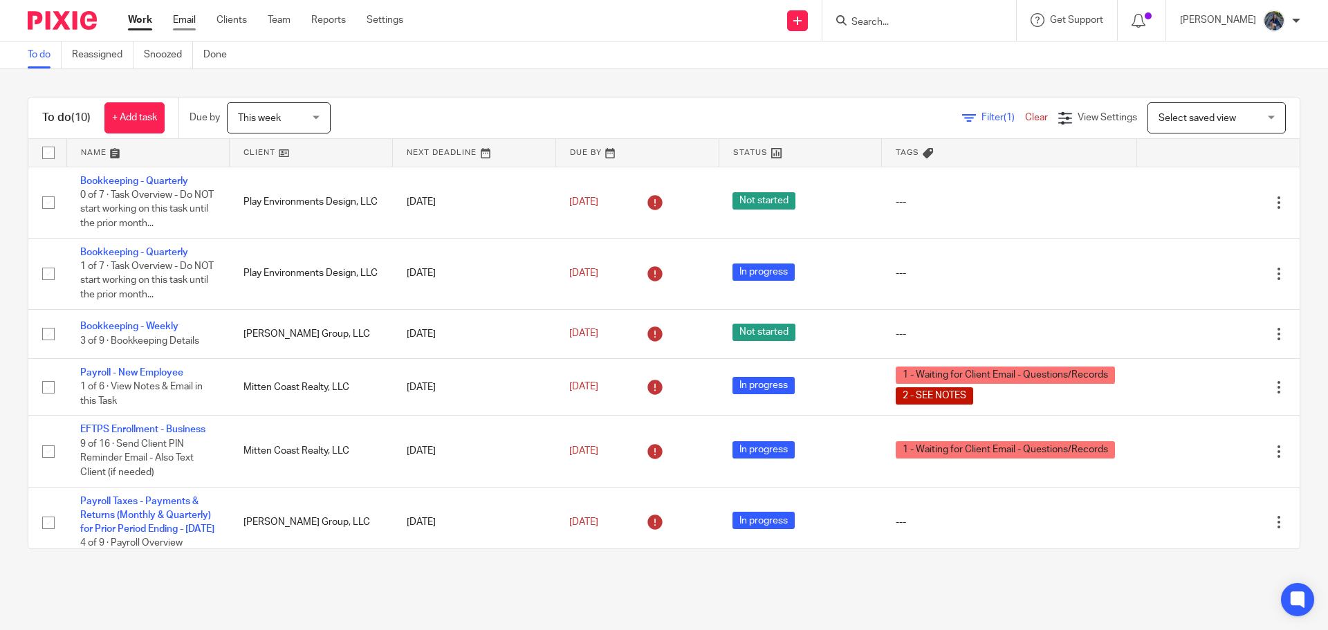
click at [190, 23] on link "Email" at bounding box center [184, 20] width 23 height 14
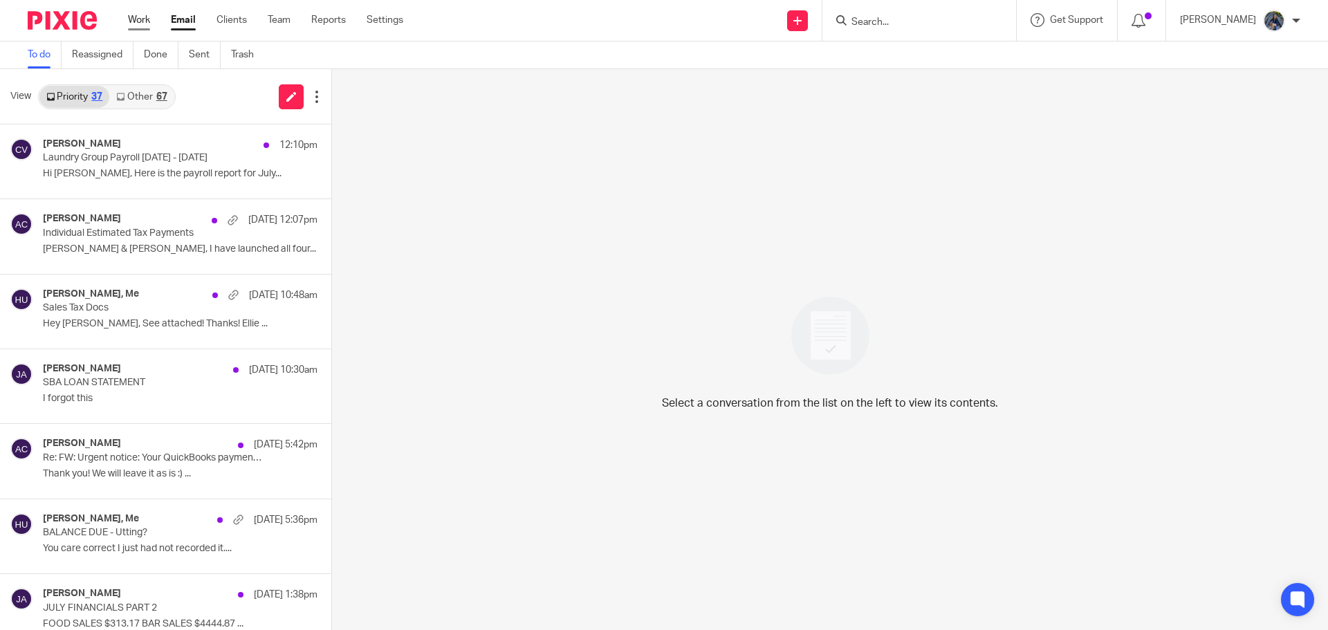
click at [137, 22] on link "Work" at bounding box center [139, 20] width 22 height 14
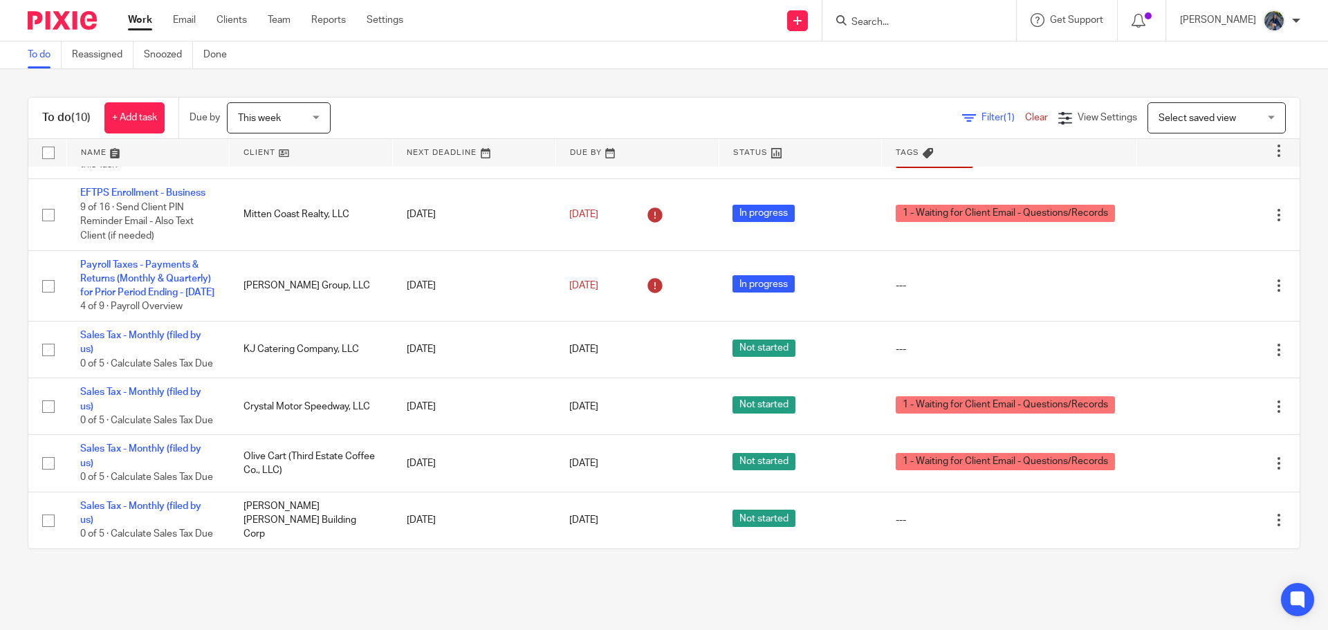
scroll to position [307, 0]
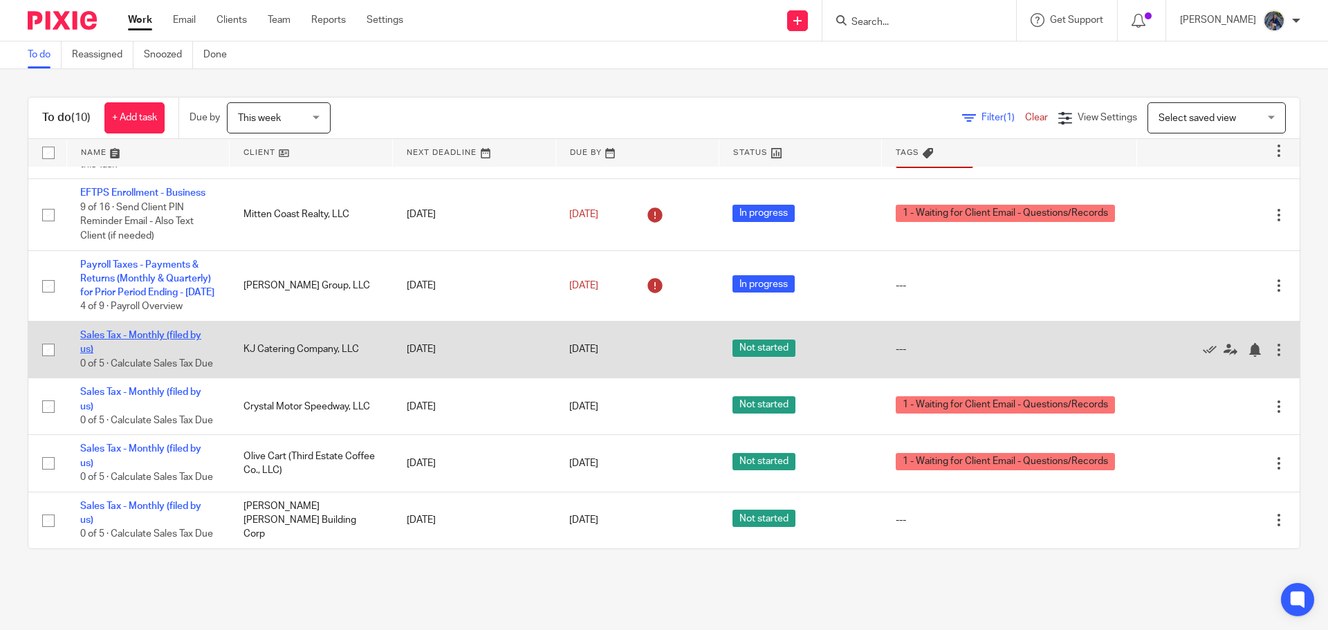
click at [147, 331] on link "Sales Tax - Monthly (filed by us)" at bounding box center [140, 343] width 121 height 24
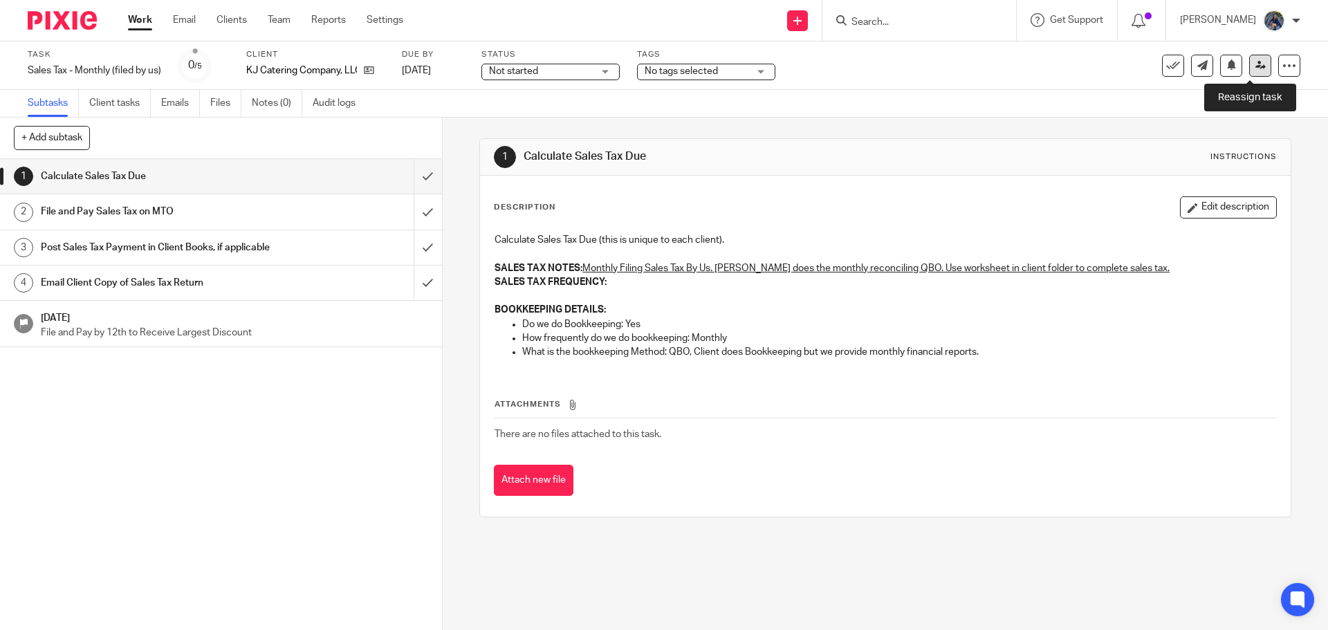
click at [1256, 63] on icon at bounding box center [1261, 65] width 10 height 10
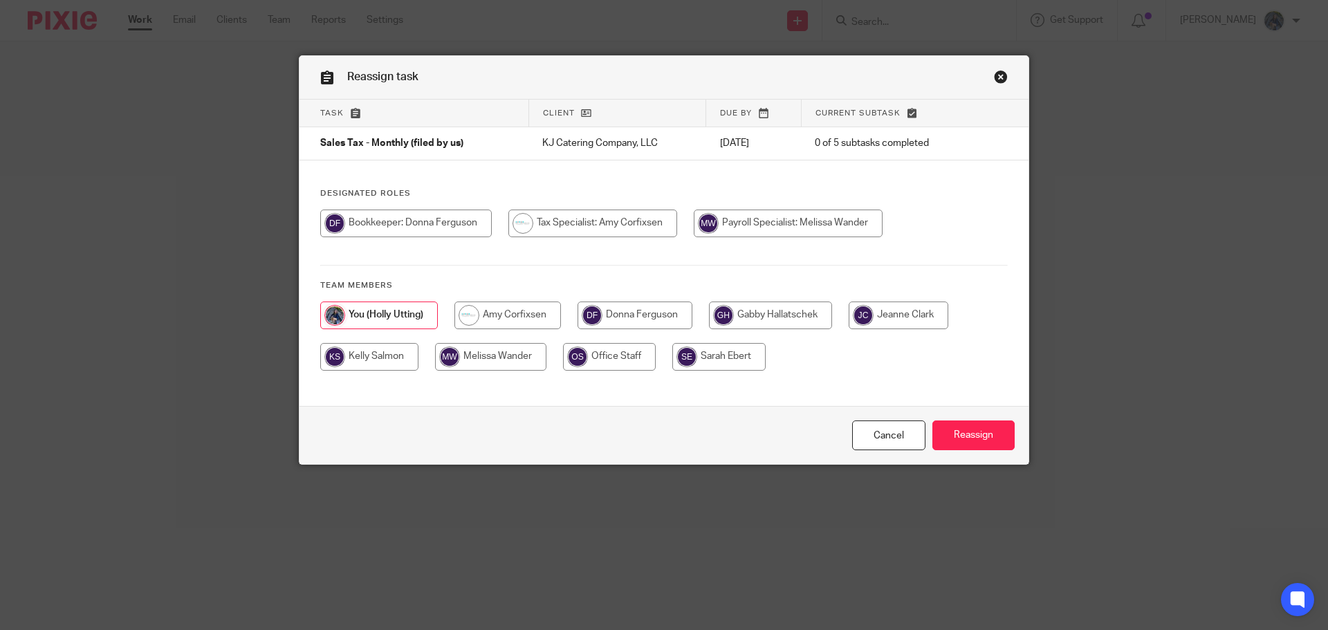
click at [509, 237] on input "radio" at bounding box center [593, 224] width 169 height 28
radio input "true"
click at [962, 437] on input "Reassign" at bounding box center [974, 436] width 82 height 30
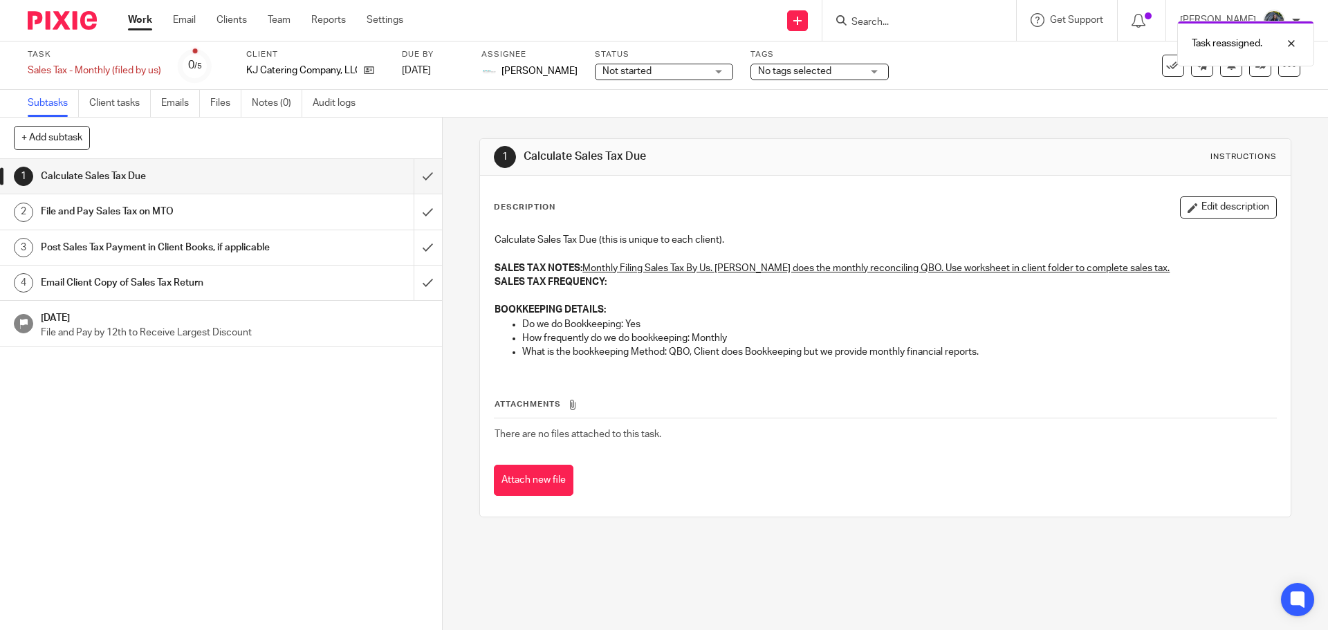
click at [136, 17] on link "Work" at bounding box center [140, 20] width 24 height 14
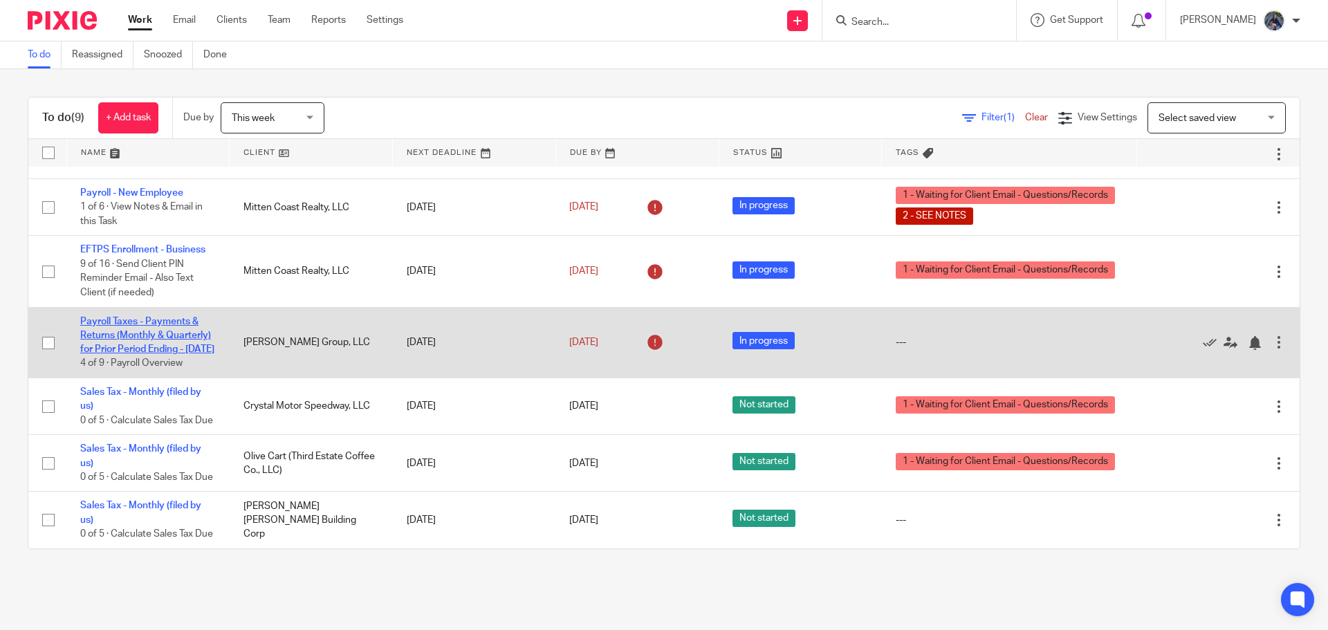
scroll to position [237, 0]
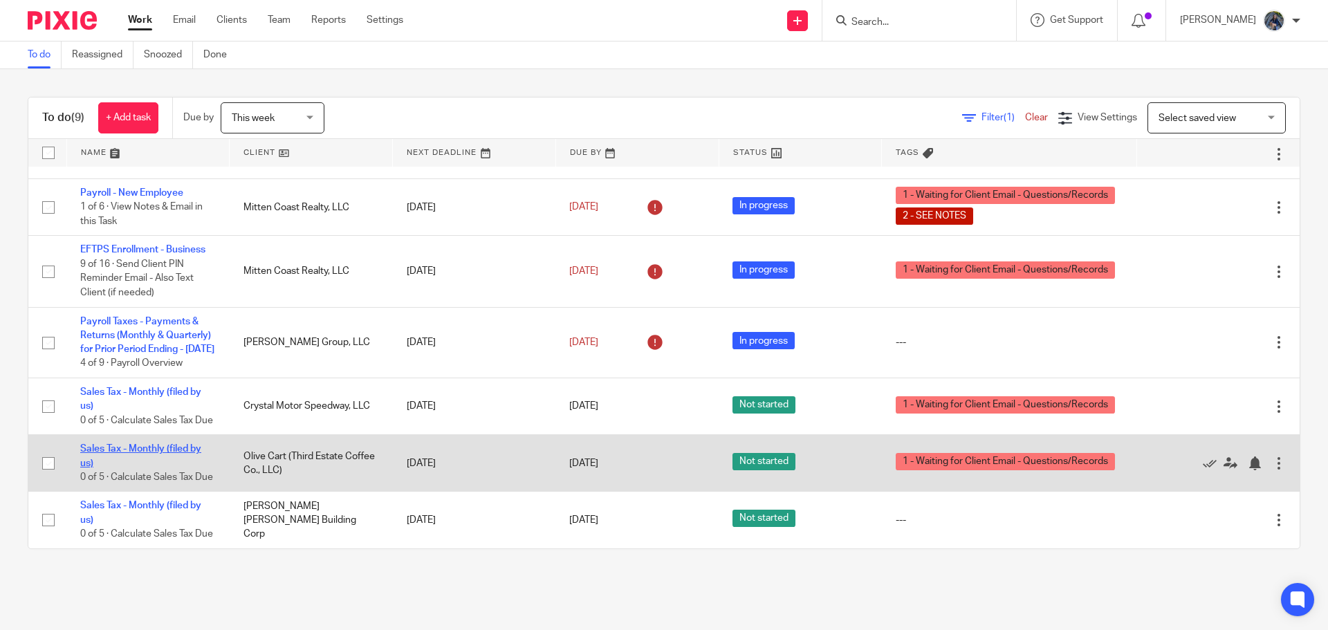
click at [128, 444] on link "Sales Tax - Monthly (filed by us)" at bounding box center [140, 456] width 121 height 24
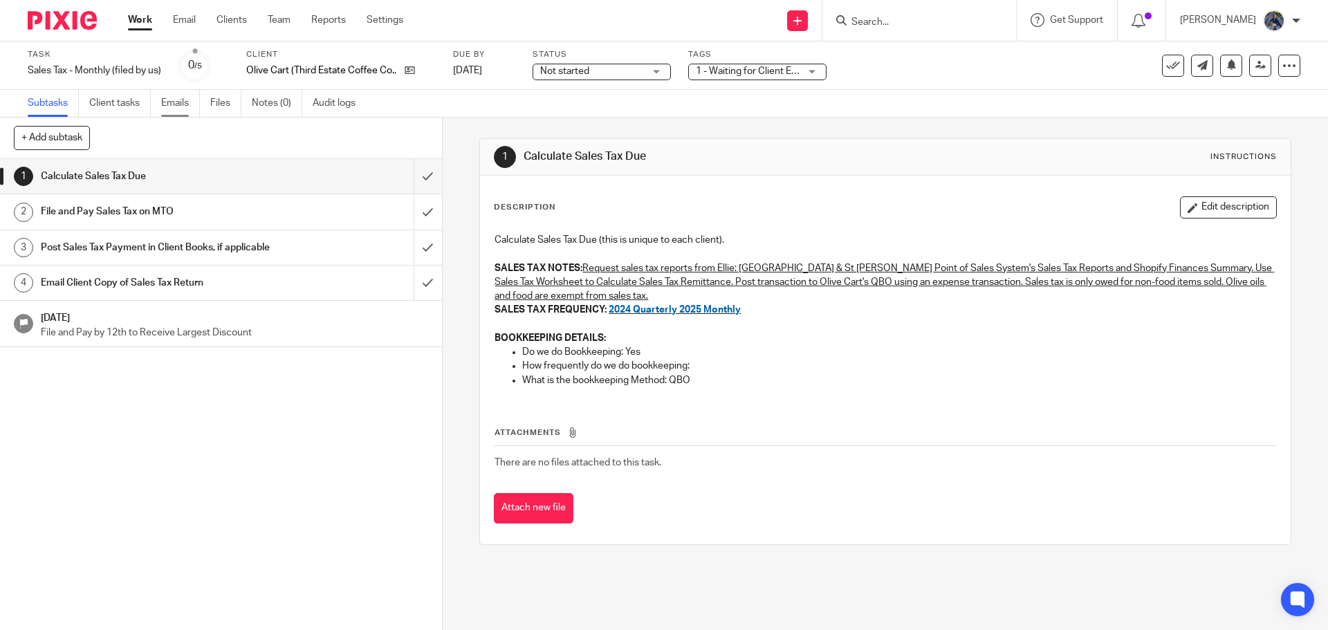
click at [181, 100] on link "Emails" at bounding box center [180, 103] width 39 height 27
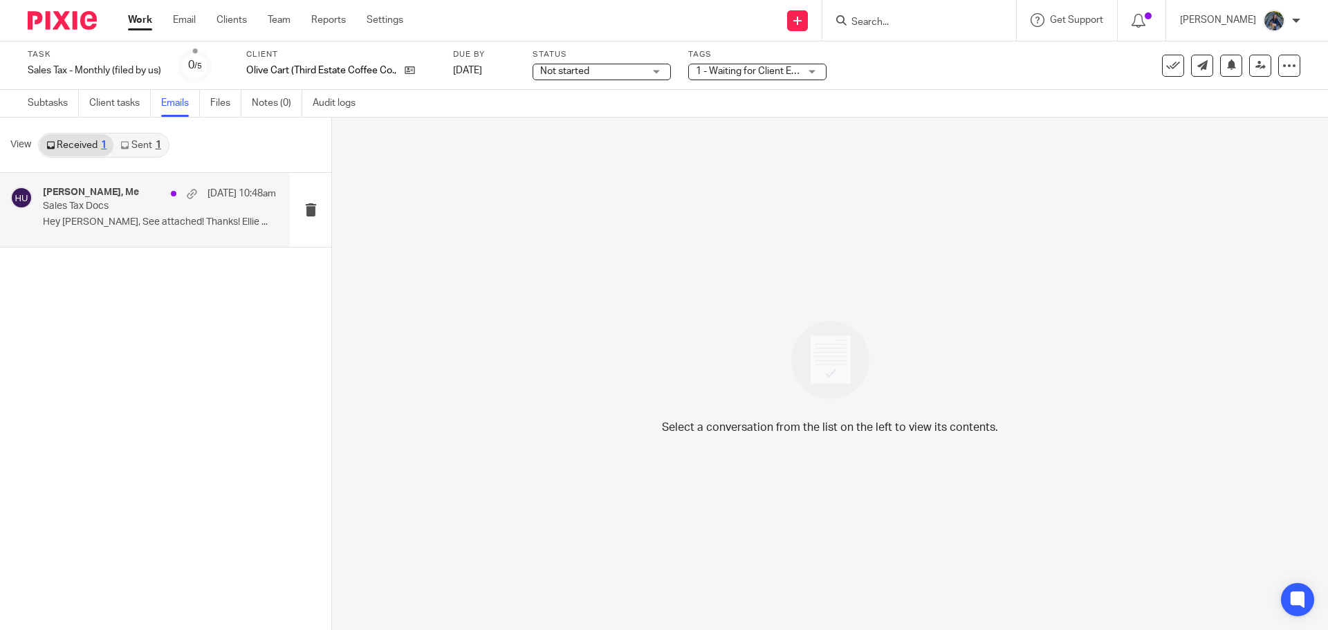
click at [77, 211] on p "Sales Tax Docs" at bounding box center [136, 207] width 187 height 12
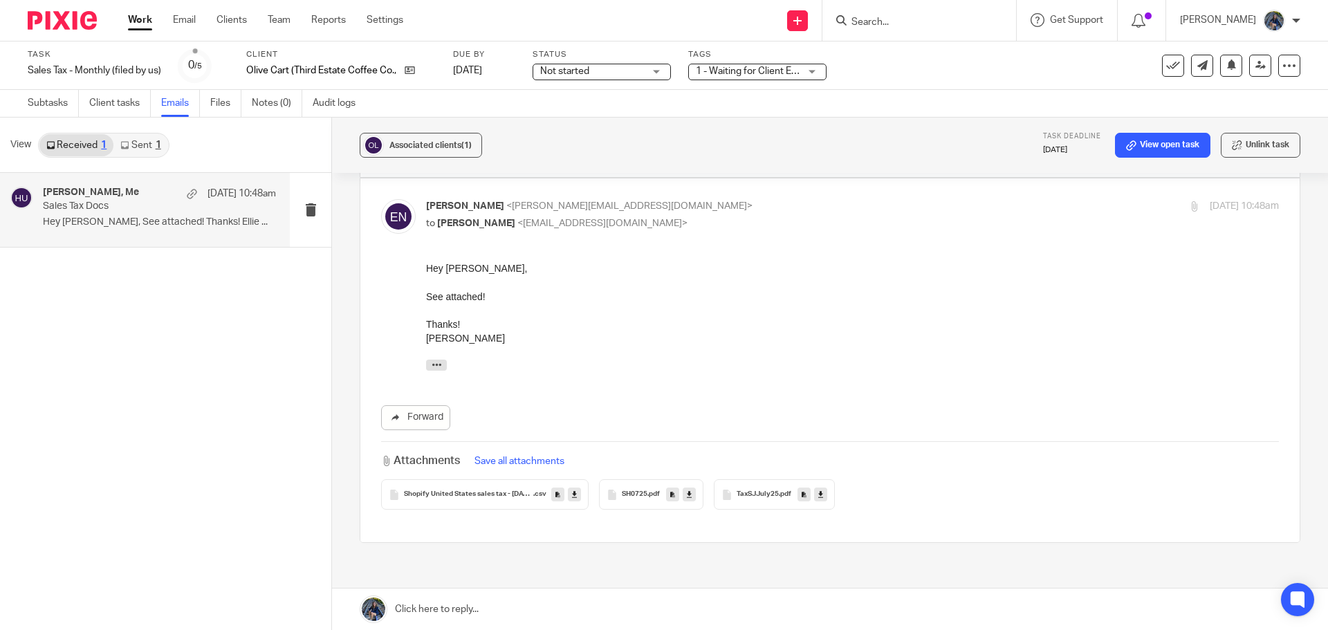
scroll to position [138, 0]
click at [648, 489] on span ".pdf" at bounding box center [654, 493] width 12 height 8
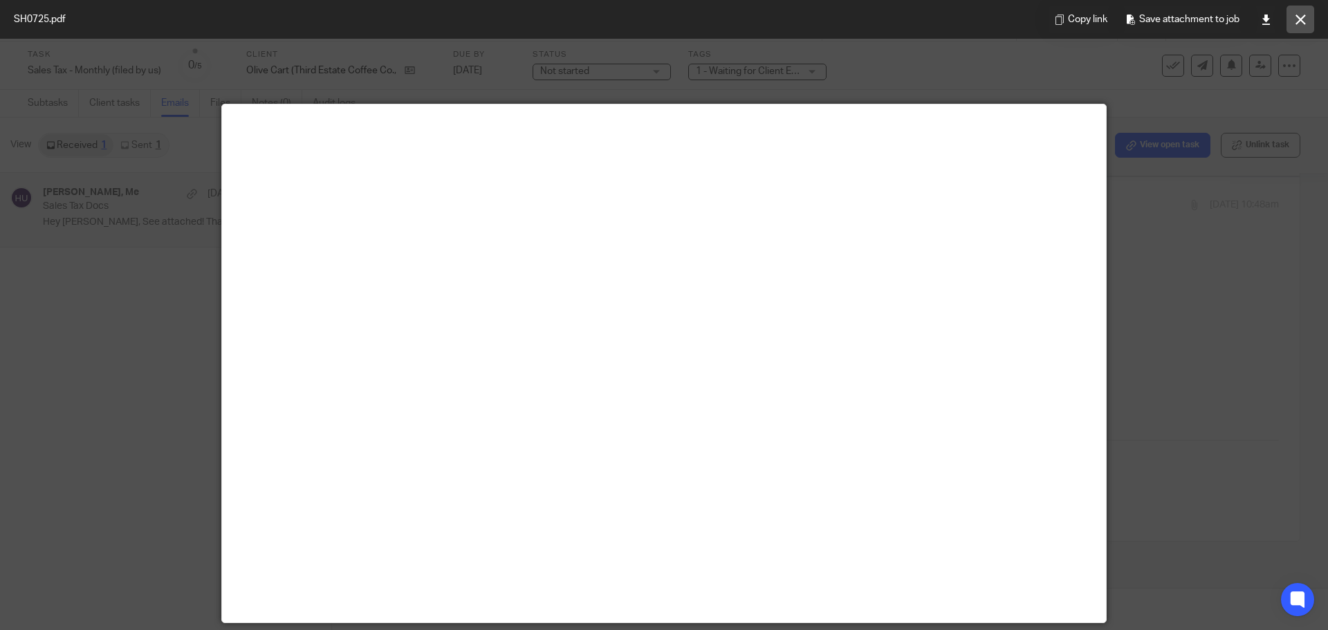
click at [1296, 18] on icon at bounding box center [1301, 20] width 10 height 10
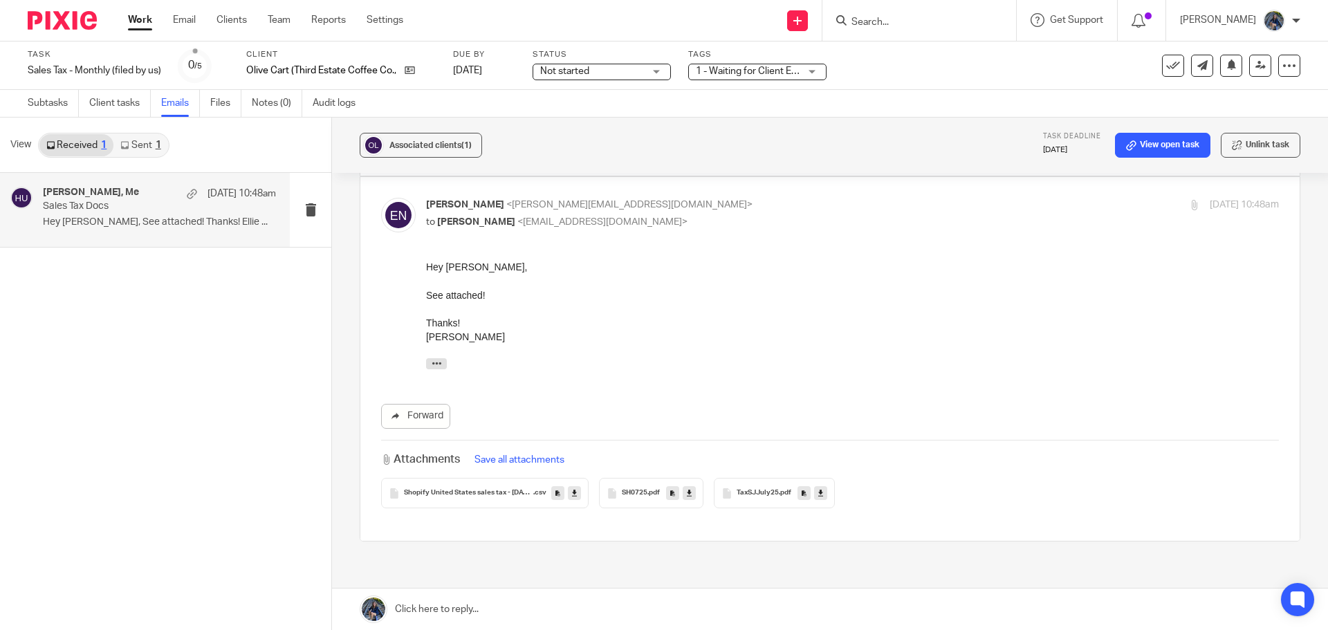
click at [734, 481] on div "TaxSJJuly25 .pdf" at bounding box center [774, 493] width 121 height 30
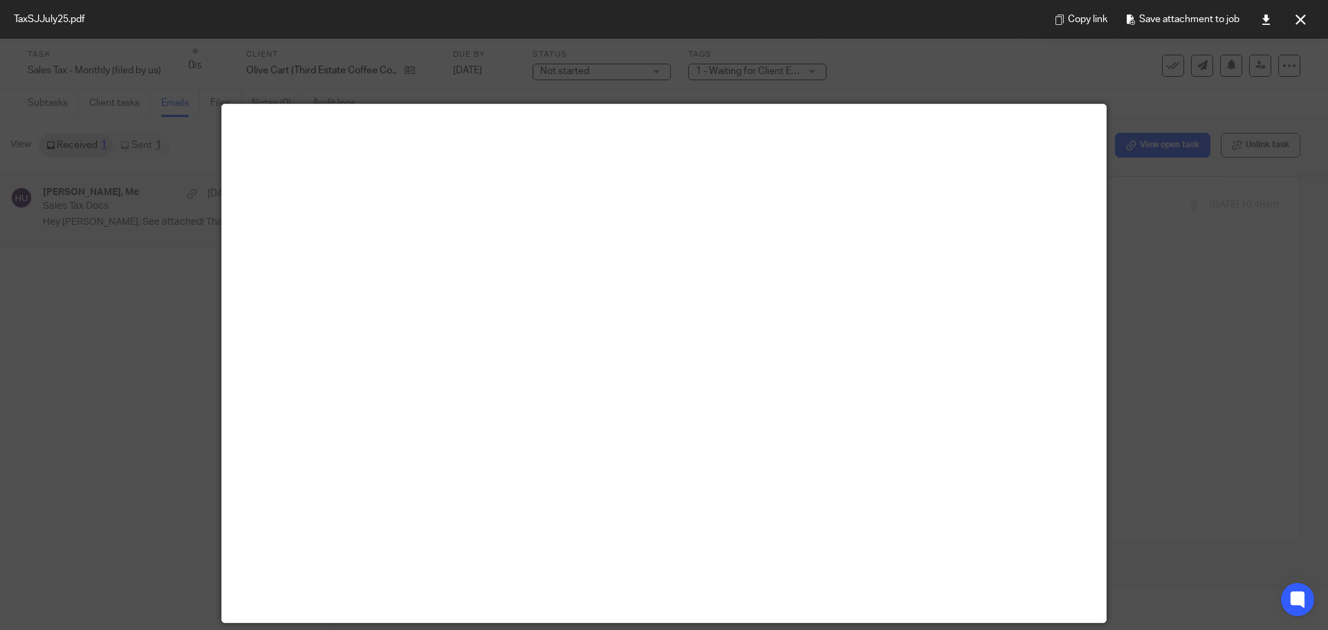
click at [1302, 17] on icon at bounding box center [1301, 20] width 10 height 10
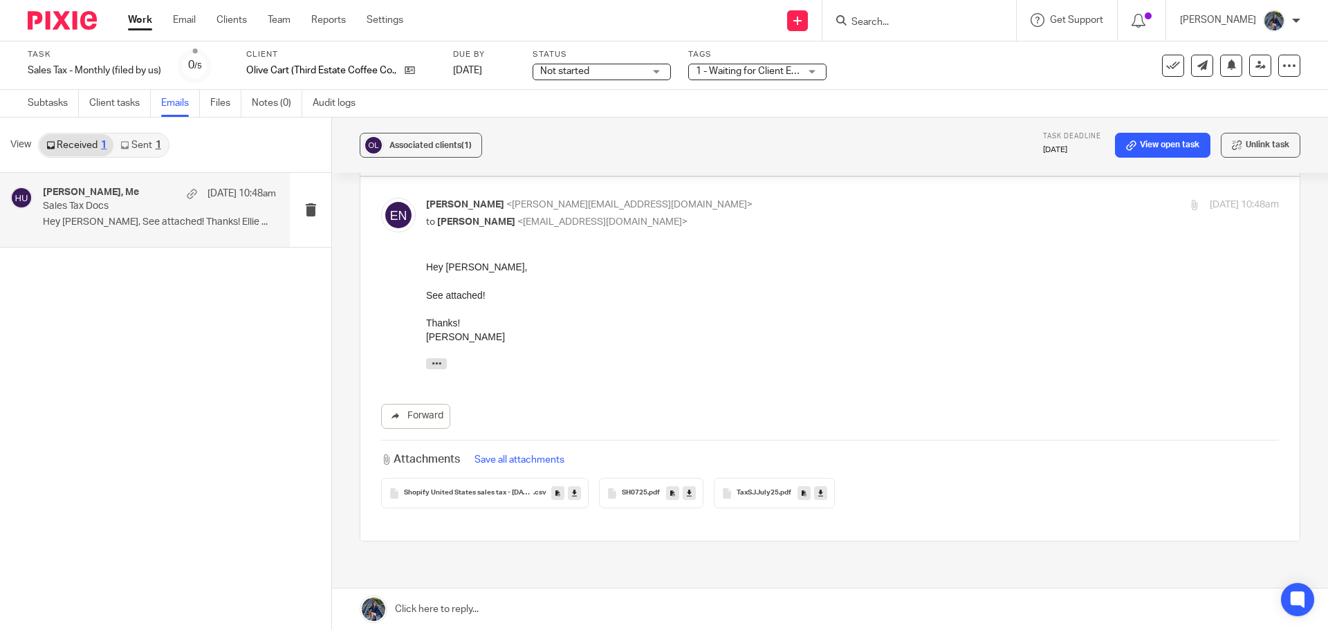
click at [511, 453] on button "Save all attachments" at bounding box center [520, 460] width 98 height 15
click at [1295, 40] on div at bounding box center [1281, 43] width 37 height 17
click at [572, 488] on icon at bounding box center [574, 493] width 5 height 10
click at [688, 488] on icon at bounding box center [689, 493] width 5 height 10
click at [821, 488] on icon at bounding box center [821, 493] width 5 height 10
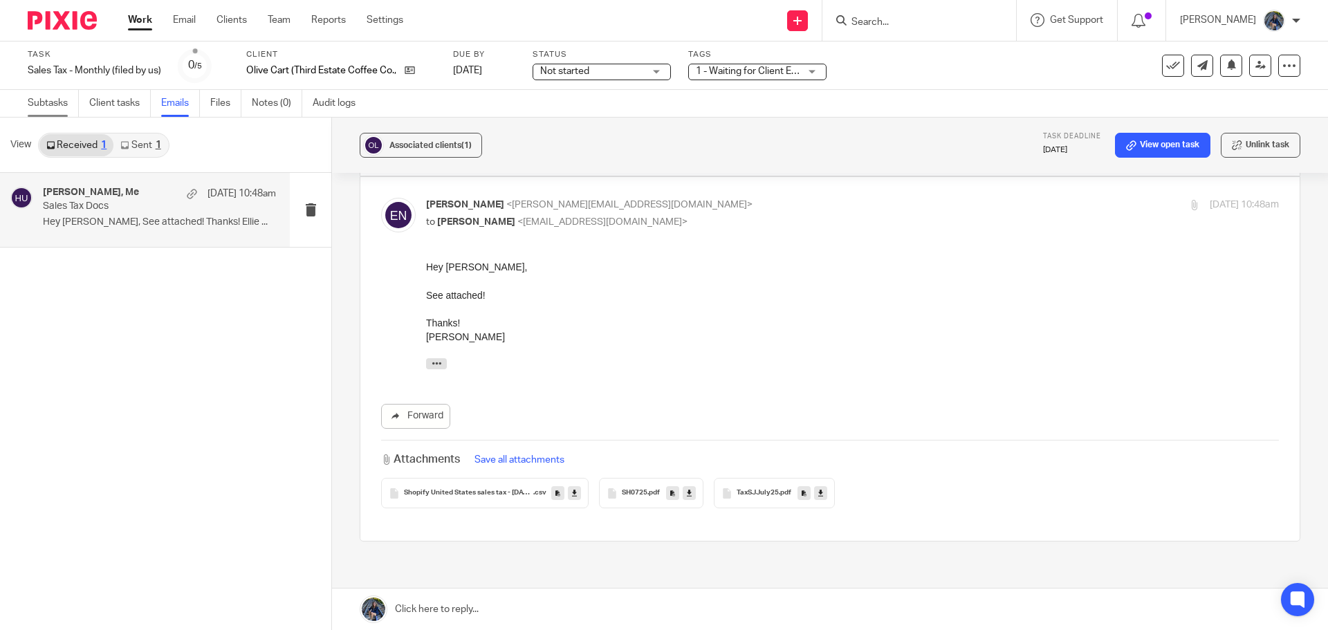
click at [56, 105] on link "Subtasks" at bounding box center [53, 103] width 51 height 27
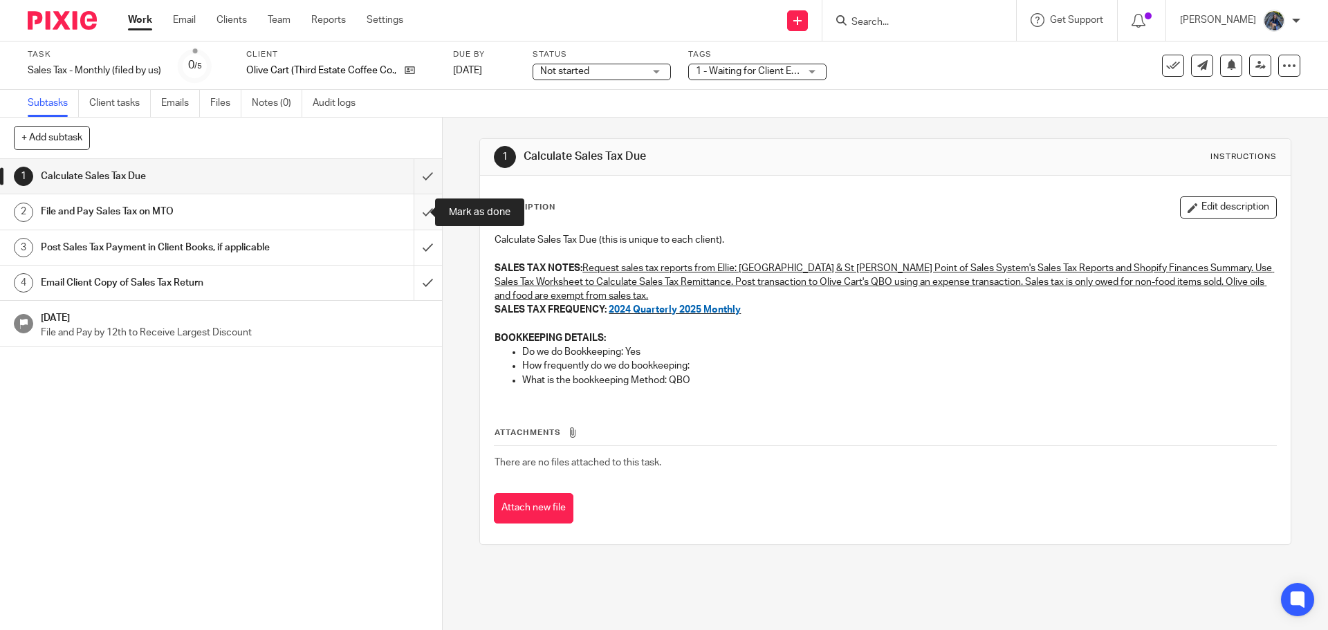
click at [410, 212] on input "submit" at bounding box center [221, 211] width 442 height 35
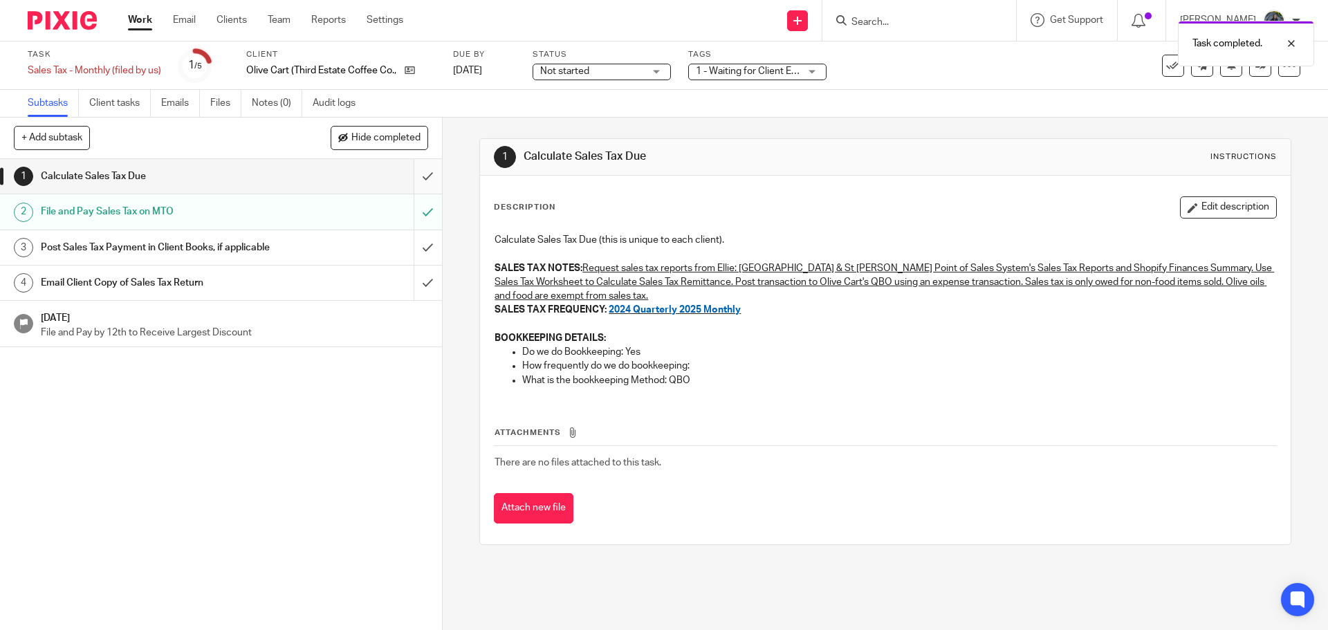
drag, startPoint x: 0, startPoint y: 0, endPoint x: 413, endPoint y: 179, distance: 450.3
click at [413, 179] on input "submit" at bounding box center [221, 176] width 442 height 35
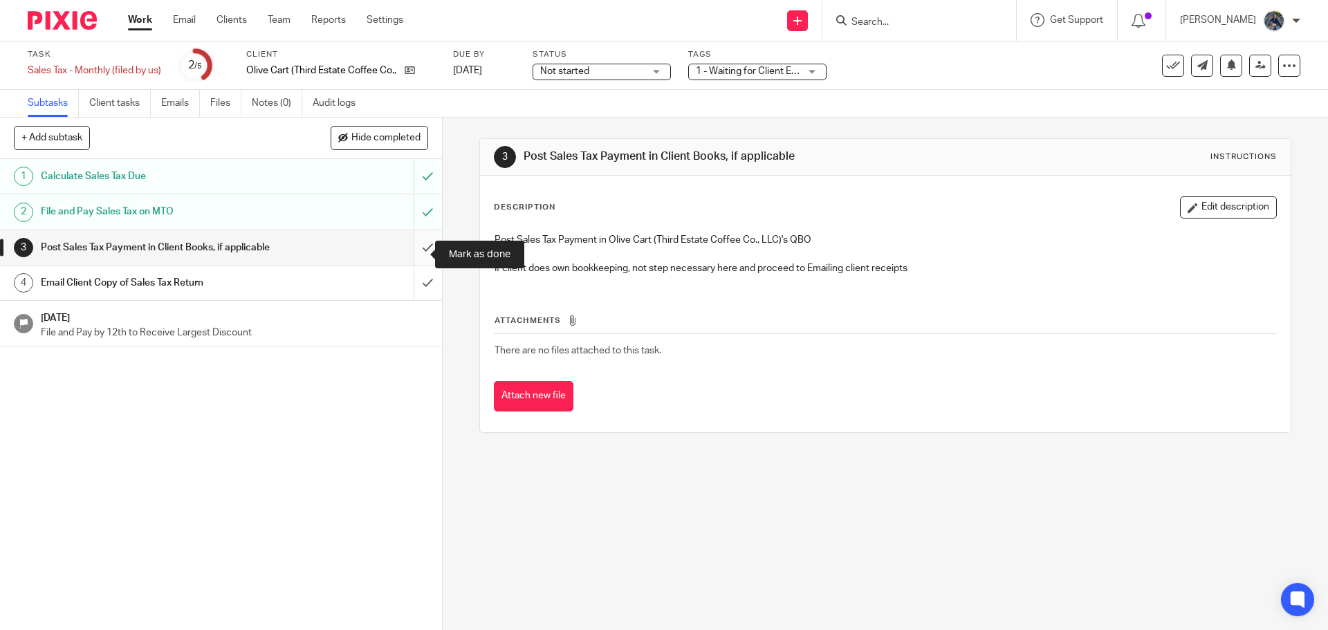
click at [421, 255] on input "submit" at bounding box center [221, 247] width 442 height 35
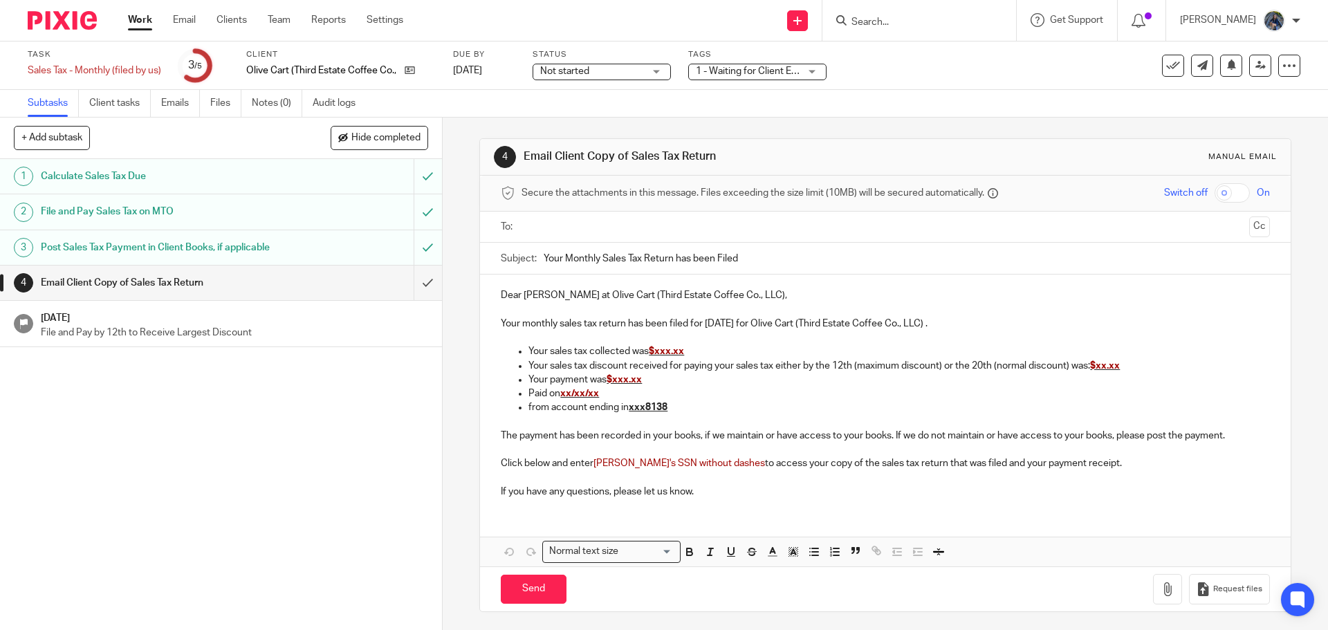
click at [554, 230] on input "text" at bounding box center [885, 227] width 717 height 16
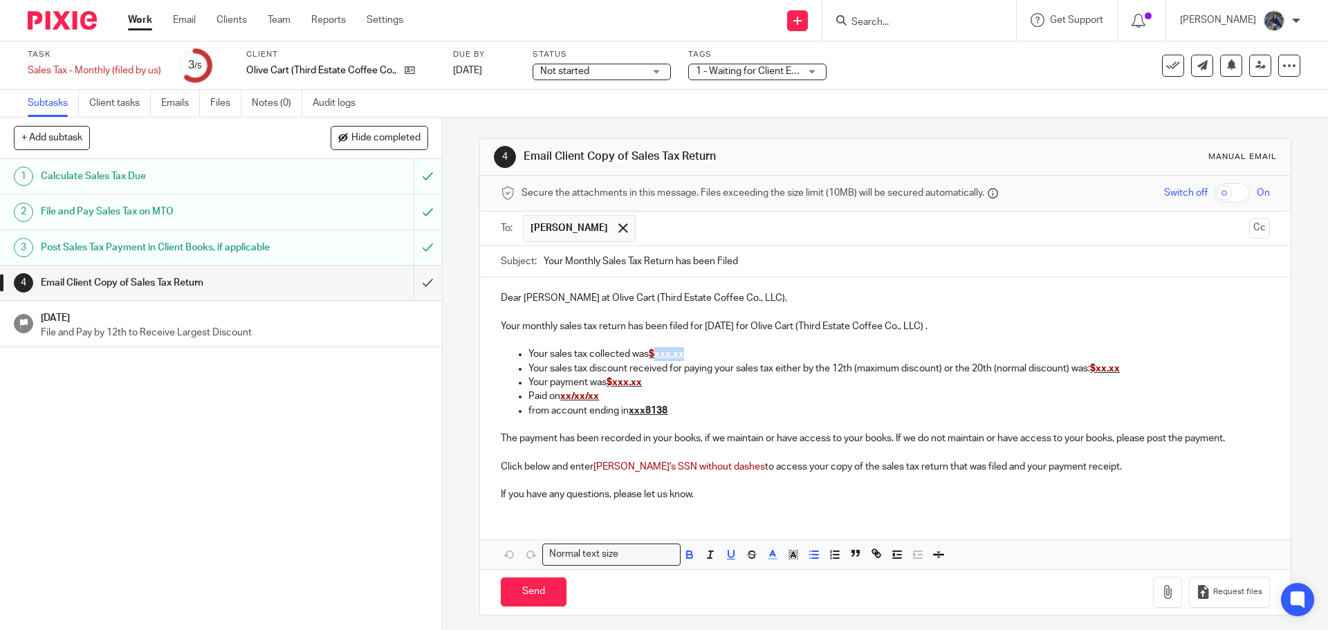
drag, startPoint x: 655, startPoint y: 356, endPoint x: 706, endPoint y: 357, distance: 51.2
click at [706, 357] on p "Your sales tax collected was $xxx.xx" at bounding box center [899, 354] width 741 height 14
drag, startPoint x: 1097, startPoint y: 369, endPoint x: 1127, endPoint y: 371, distance: 29.8
click at [1127, 371] on p "Your sales tax discount received for paying your sales tax either by the 12th (…" at bounding box center [899, 369] width 741 height 14
drag, startPoint x: 614, startPoint y: 384, endPoint x: 653, endPoint y: 383, distance: 39.5
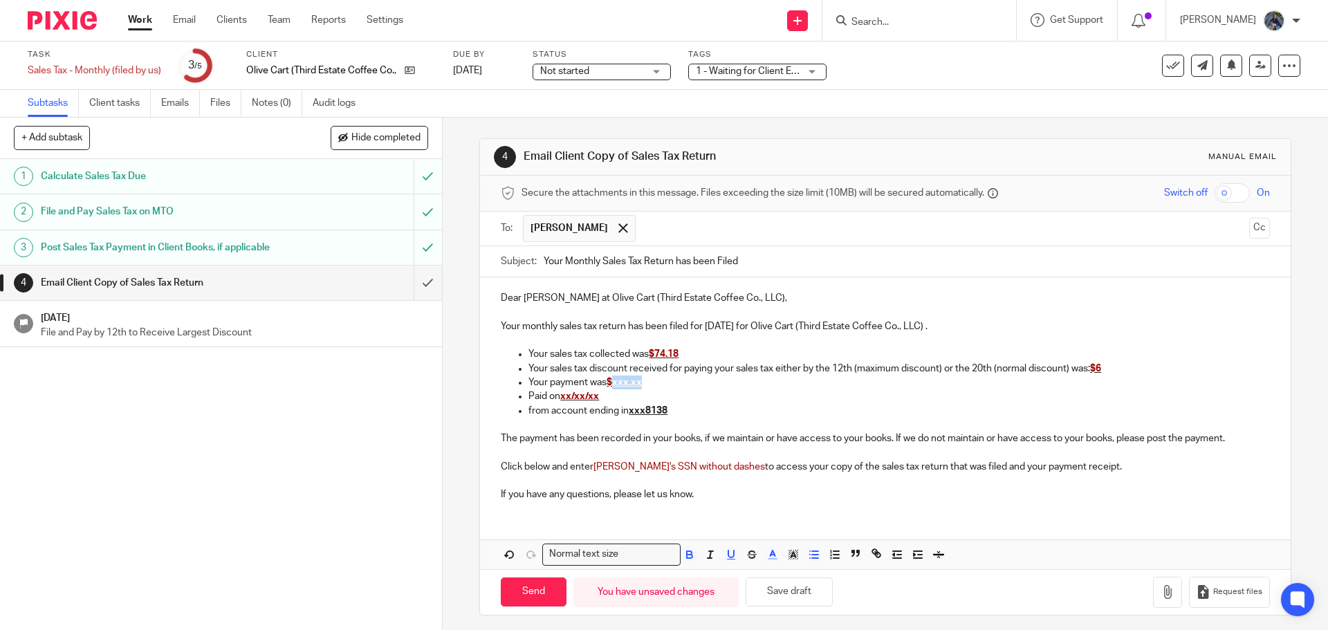
click at [653, 383] on p "Your payment was $xxx.xx" at bounding box center [899, 383] width 741 height 14
click at [565, 396] on span "xx/xx/xx" at bounding box center [579, 397] width 39 height 10
drag, startPoint x: 561, startPoint y: 396, endPoint x: 605, endPoint y: 396, distance: 43.6
click at [605, 396] on p "Paid on xx/xx/xx" at bounding box center [899, 397] width 741 height 14
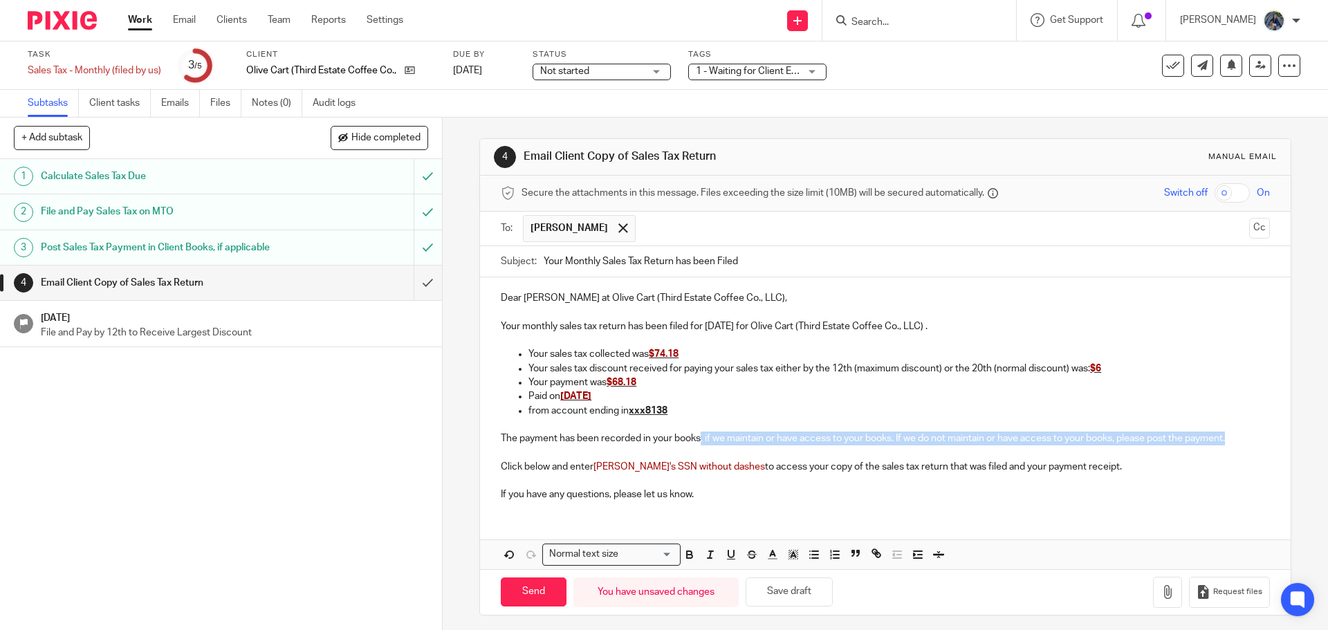
drag, startPoint x: 697, startPoint y: 442, endPoint x: 1260, endPoint y: 440, distance: 562.5
click at [1260, 440] on div "Dear Ellie at Olive Cart (Third Estate Coffee Co., LLC), Your monthly sales tax…" at bounding box center [885, 394] width 810 height 235
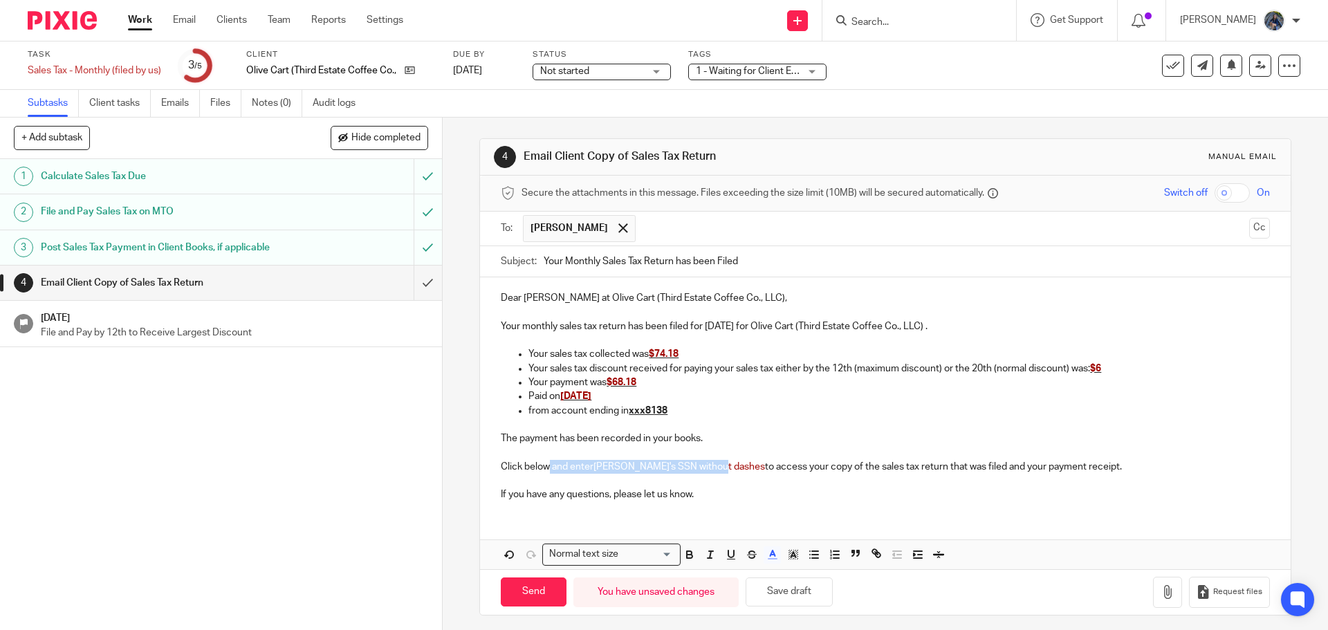
drag, startPoint x: 547, startPoint y: 470, endPoint x: 704, endPoint y: 463, distance: 157.9
click at [704, 463] on p "Click below and enter Ellie's SSN without dashes to access your copy of the sal…" at bounding box center [885, 467] width 769 height 14
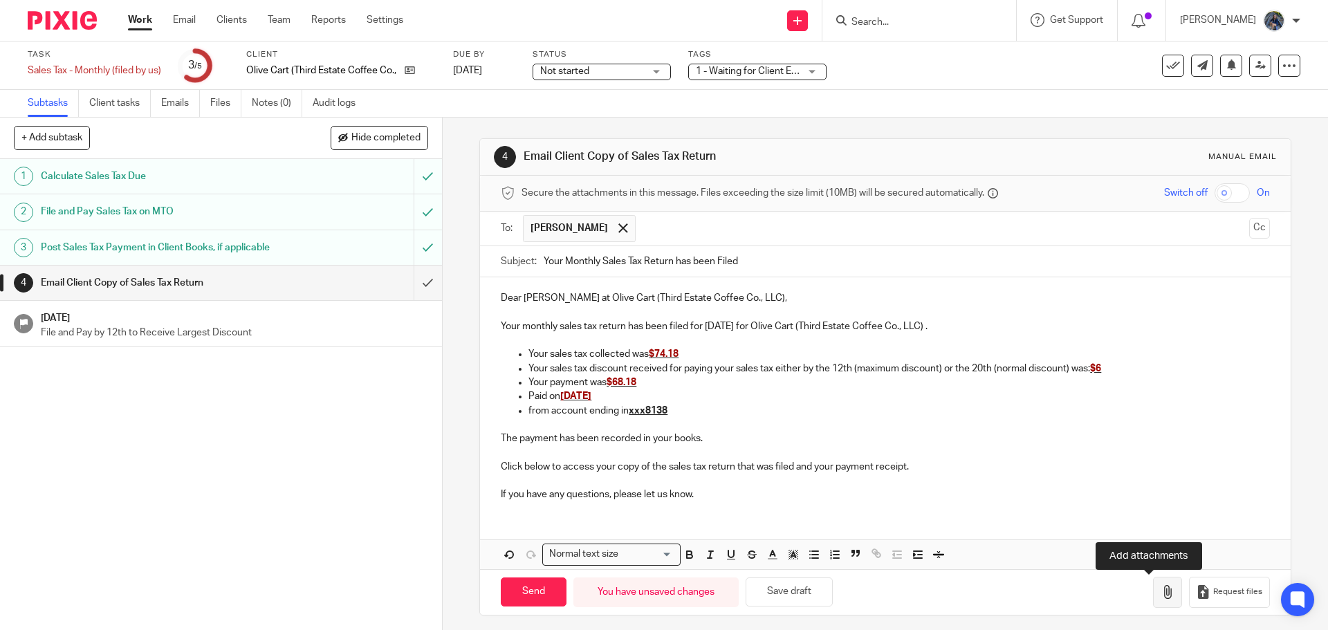
click at [1161, 594] on icon "button" at bounding box center [1168, 592] width 14 height 14
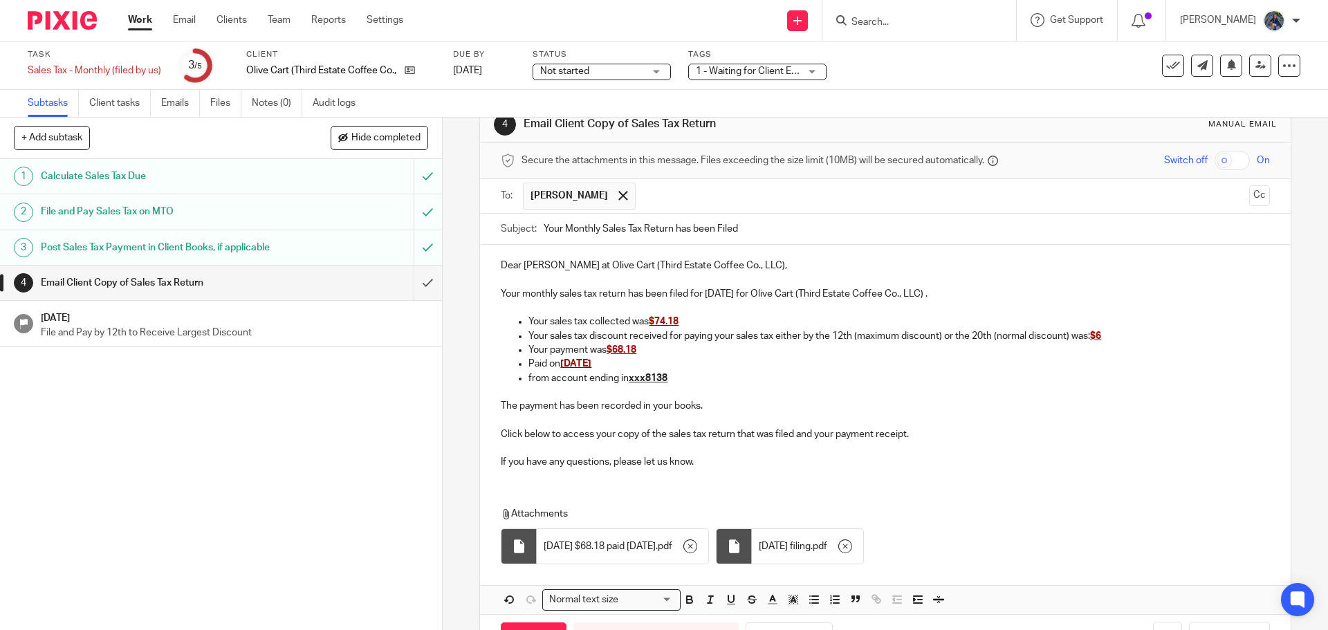
scroll to position [84, 0]
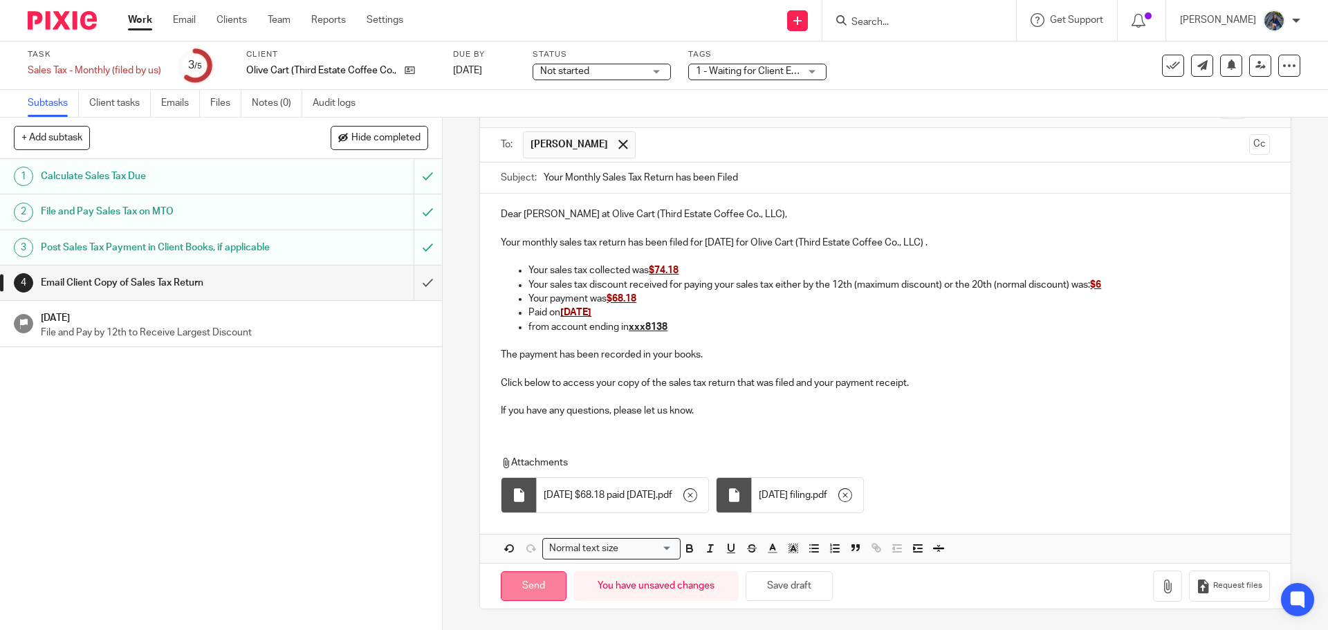
click at [518, 590] on input "Send" at bounding box center [534, 587] width 66 height 30
type input "Sent"
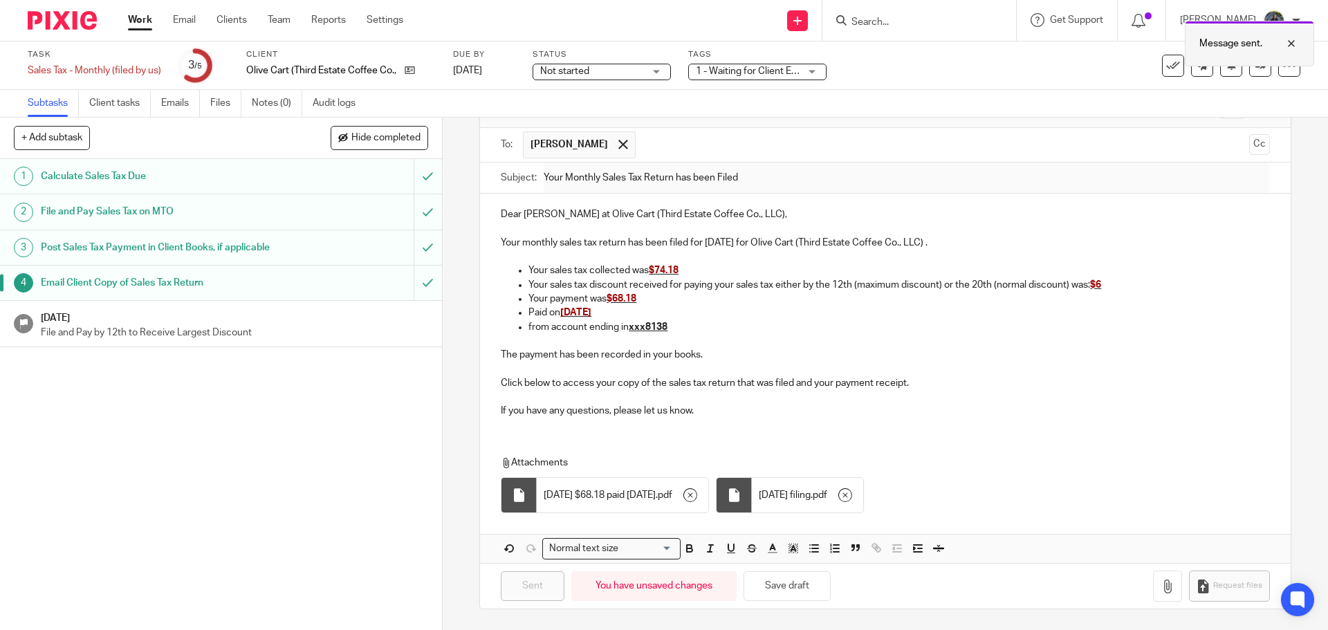
click at [1293, 49] on div at bounding box center [1281, 43] width 37 height 17
click at [192, 325] on h1 "[DATE]" at bounding box center [234, 316] width 387 height 17
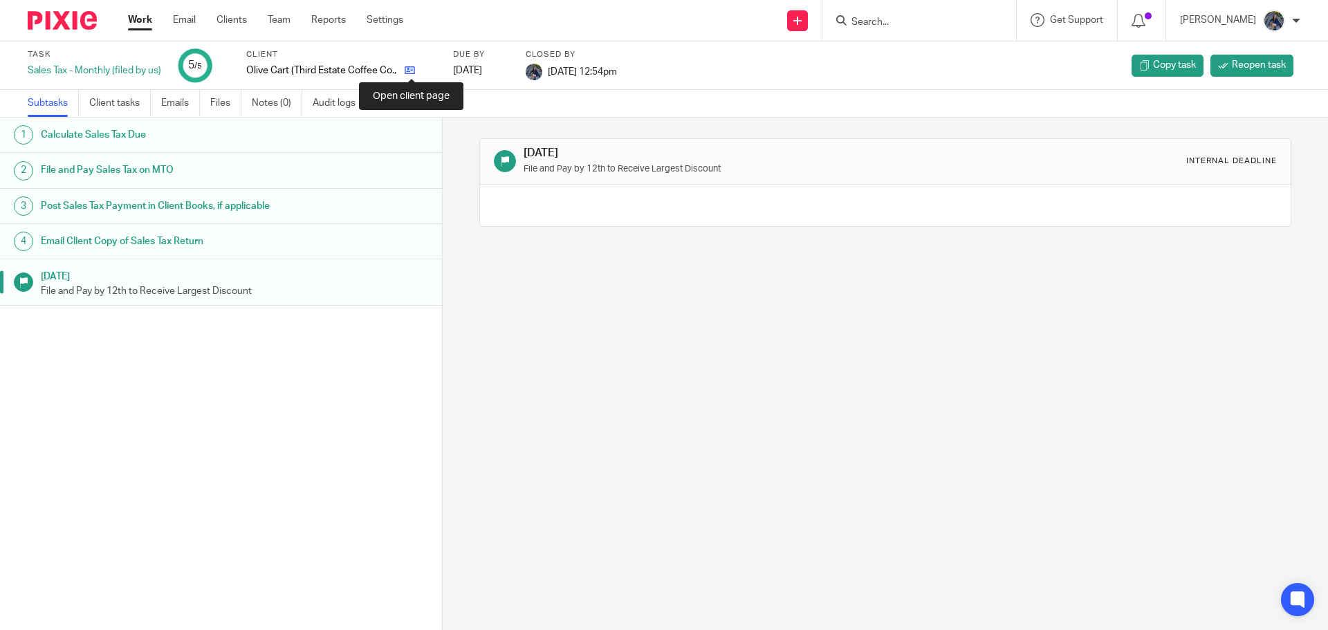
click at [412, 73] on icon at bounding box center [410, 70] width 10 height 10
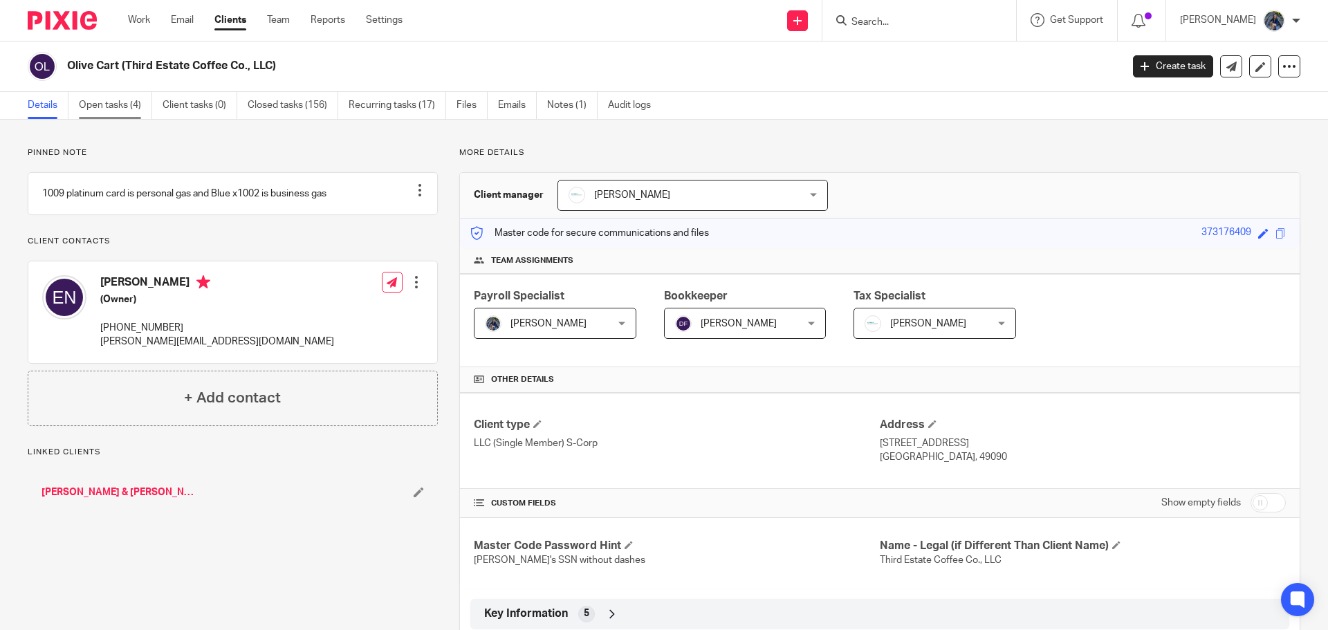
click at [102, 104] on link "Open tasks (4)" at bounding box center [115, 105] width 73 height 27
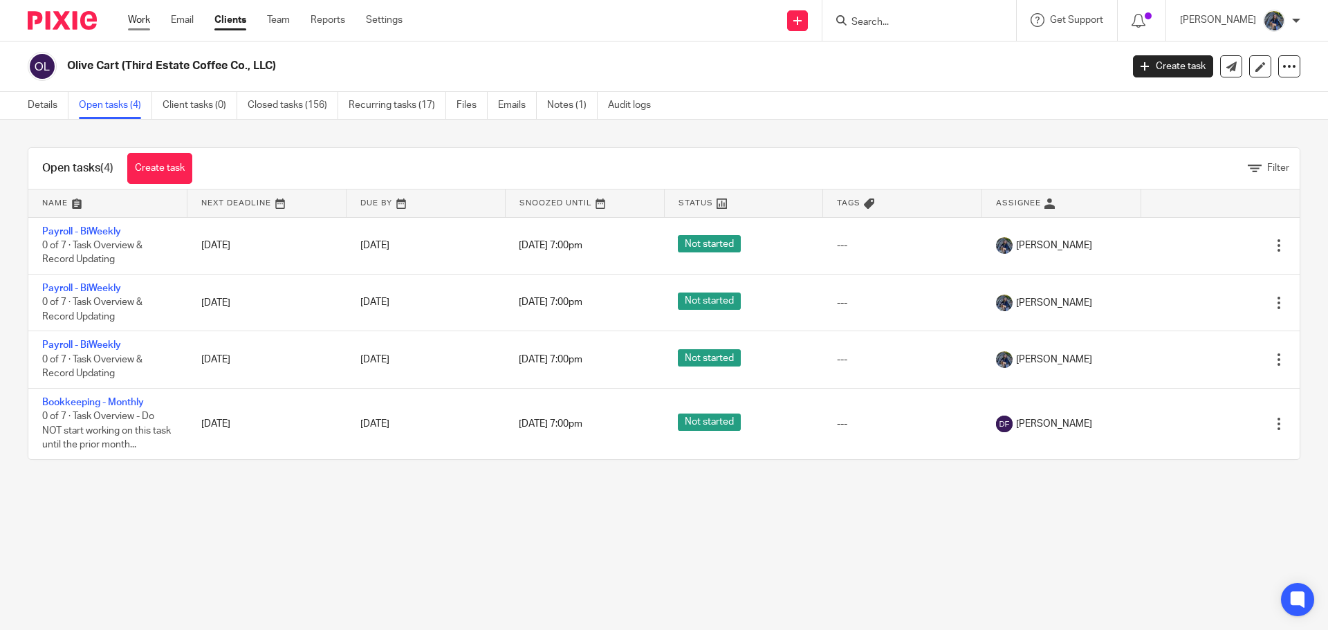
click at [144, 19] on link "Work" at bounding box center [139, 20] width 22 height 14
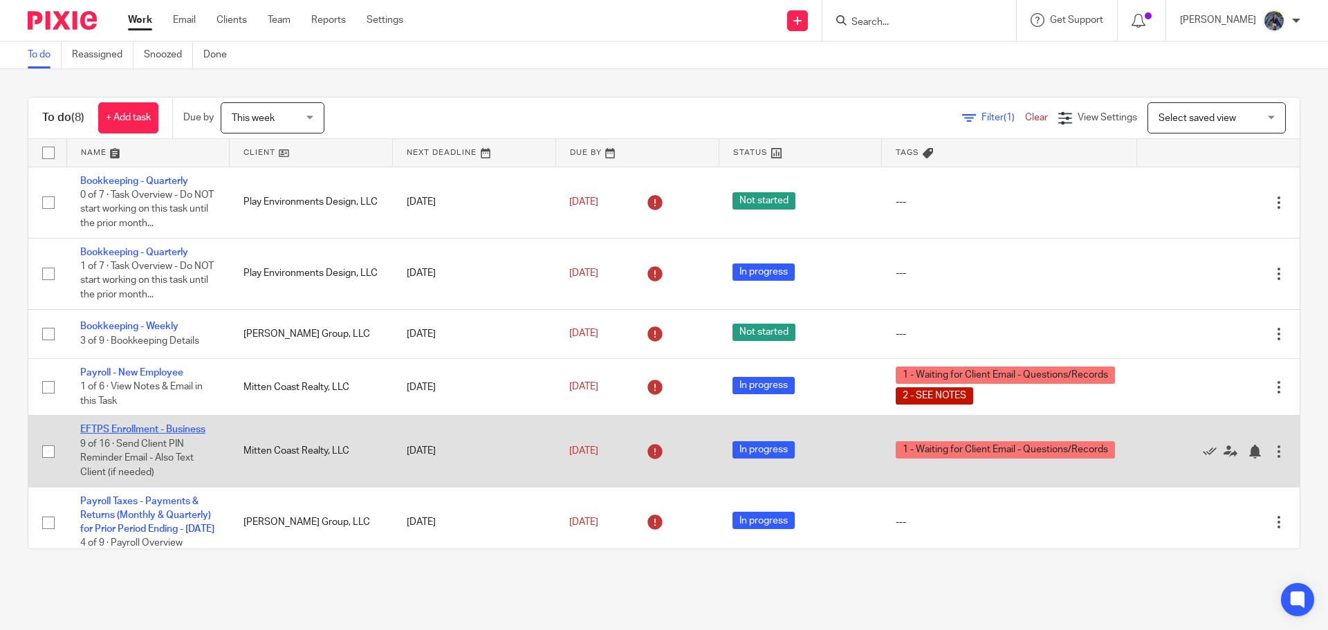
click at [133, 428] on link "EFTPS Enrollment - Business" at bounding box center [142, 430] width 125 height 10
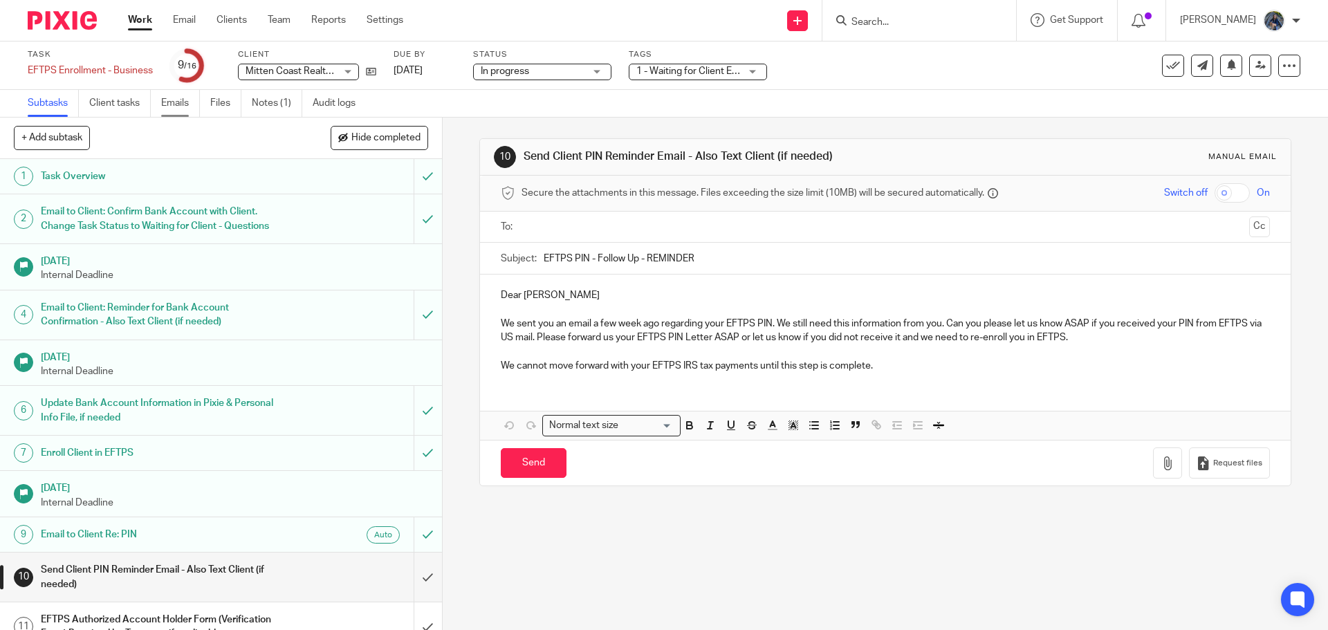
click at [188, 99] on link "Emails" at bounding box center [180, 103] width 39 height 27
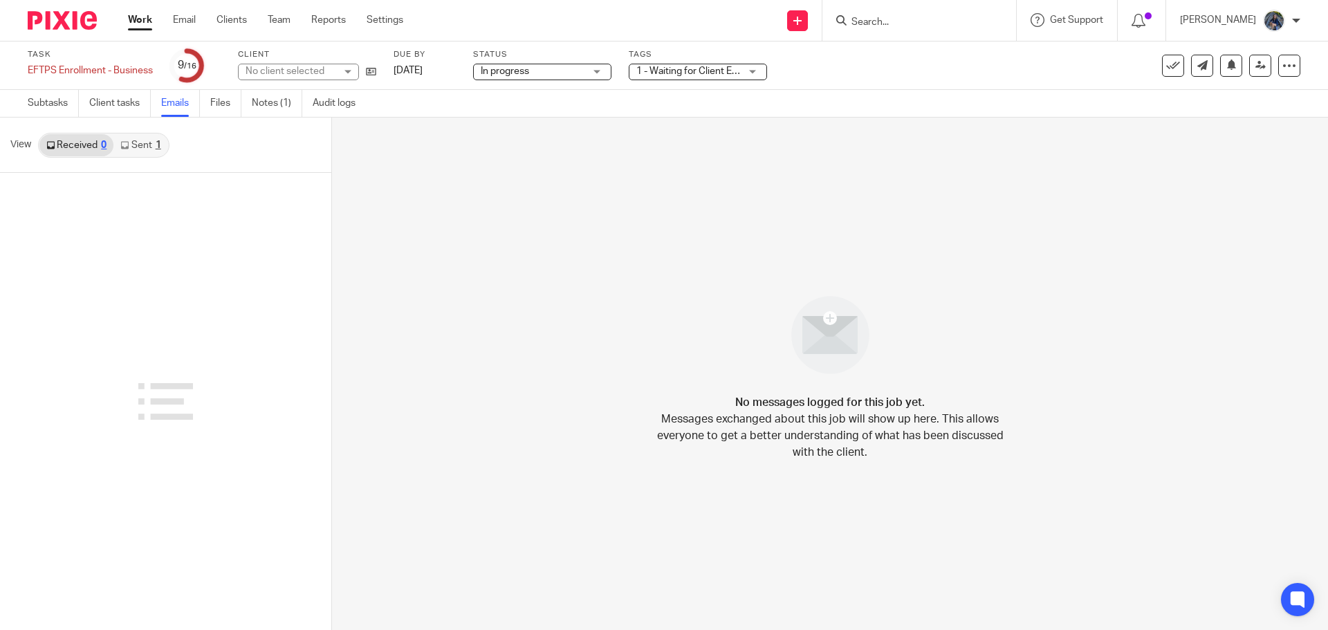
click at [128, 145] on icon at bounding box center [124, 145] width 8 height 8
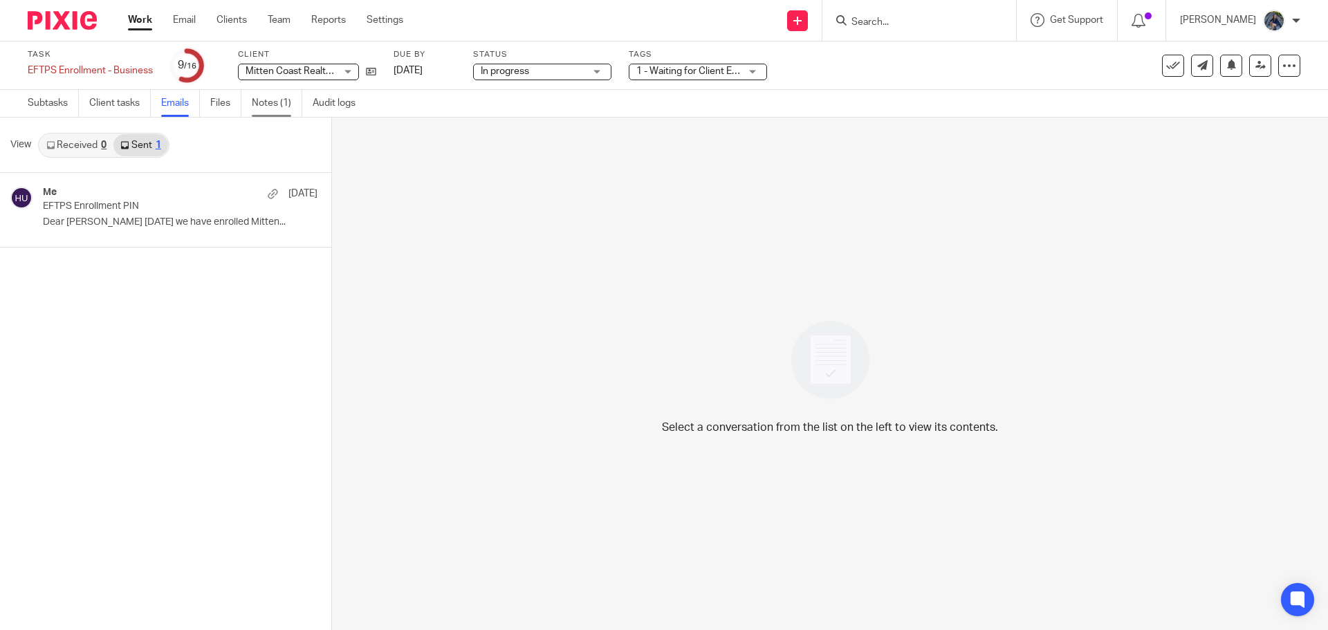
click at [258, 100] on link "Notes (1)" at bounding box center [277, 103] width 51 height 27
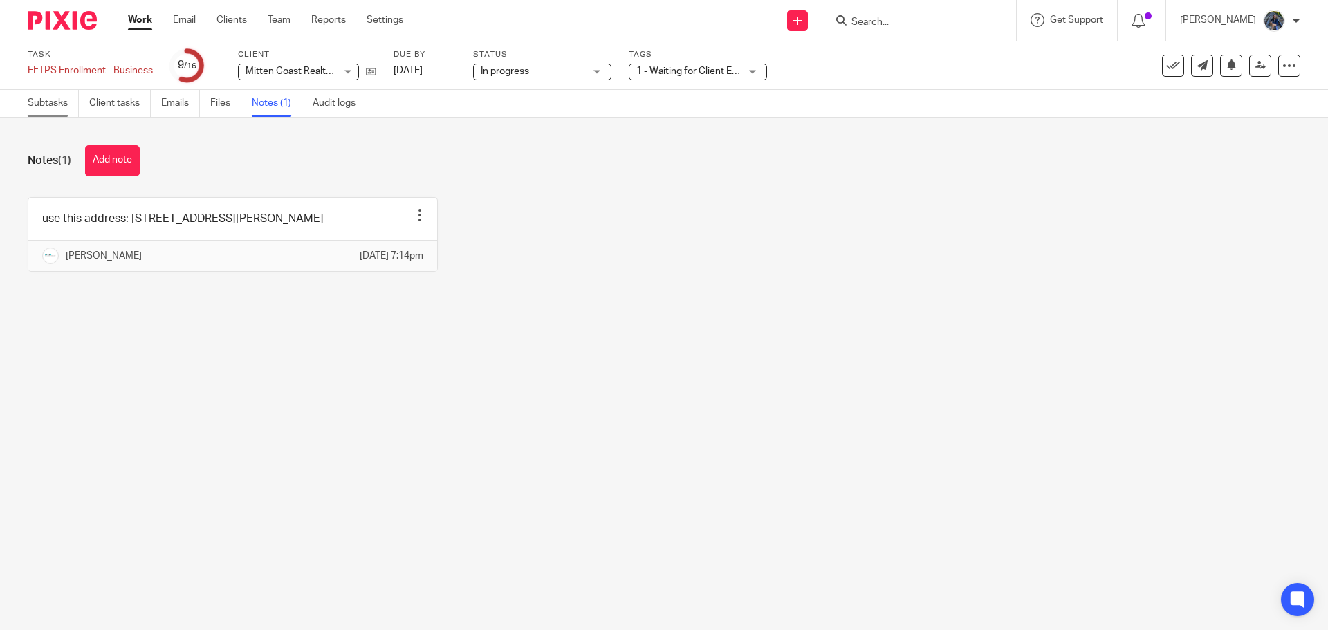
click at [62, 106] on link "Subtasks" at bounding box center [53, 103] width 51 height 27
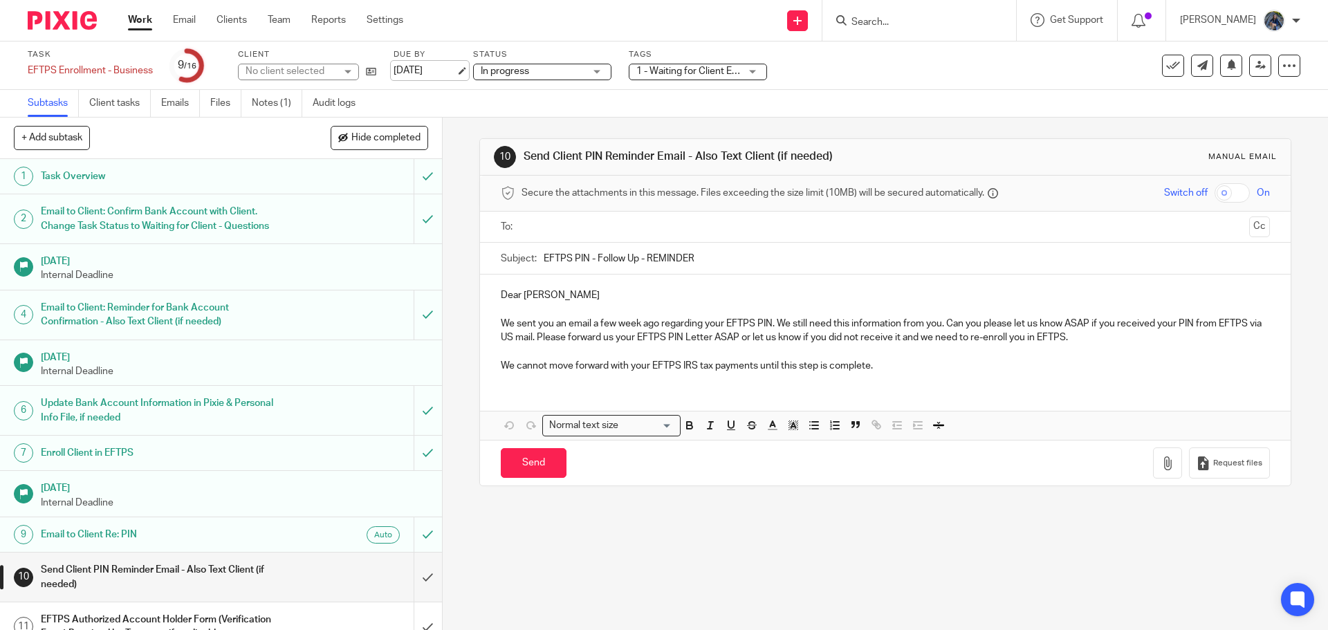
click at [456, 71] on link "[DATE]" at bounding box center [425, 71] width 62 height 15
click at [139, 21] on link "Work" at bounding box center [140, 20] width 24 height 14
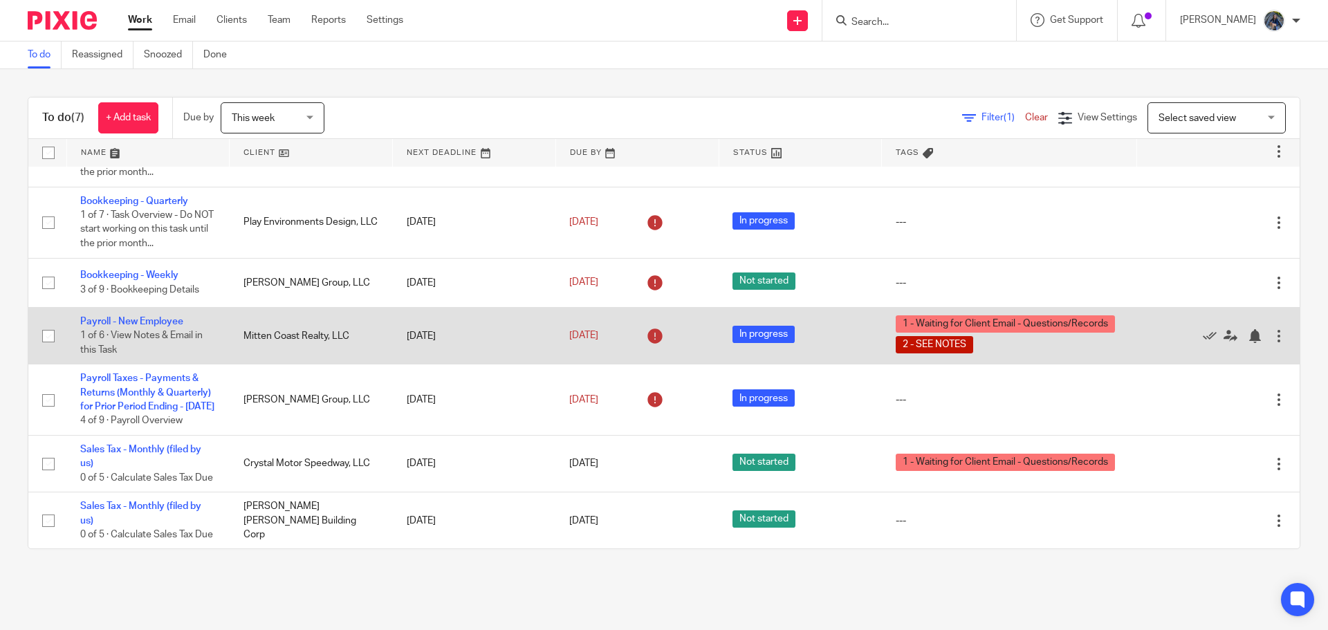
scroll to position [94, 0]
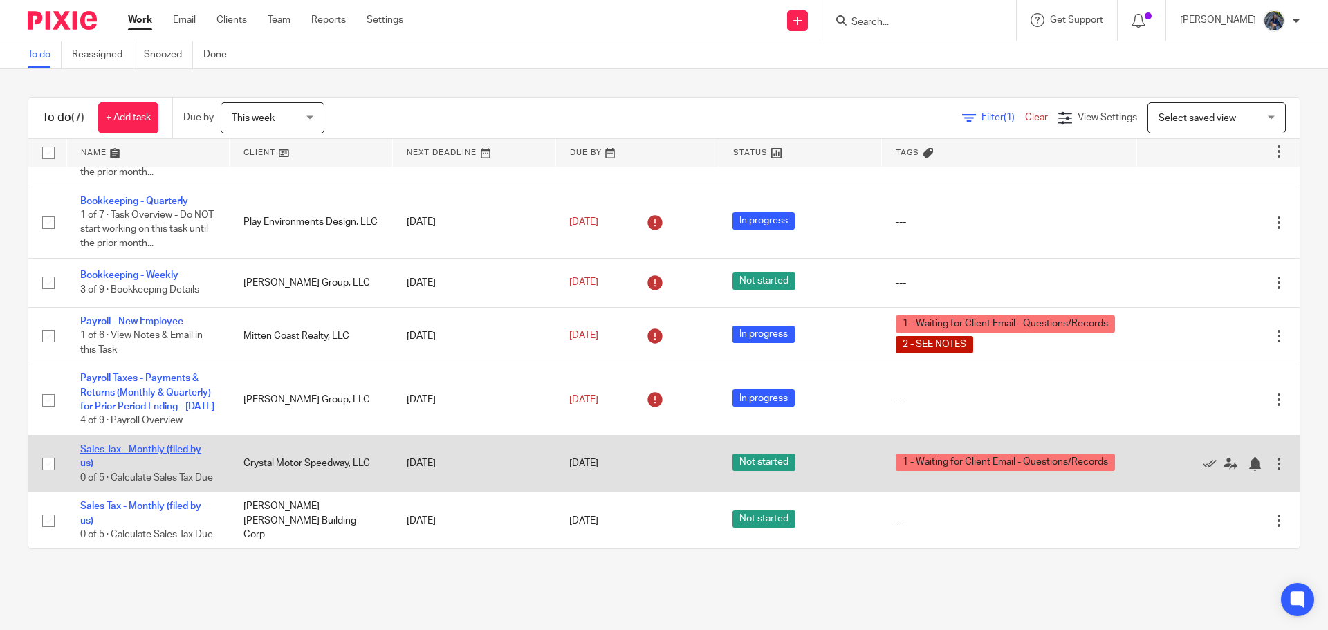
click at [140, 445] on link "Sales Tax - Monthly (filed by us)" at bounding box center [140, 457] width 121 height 24
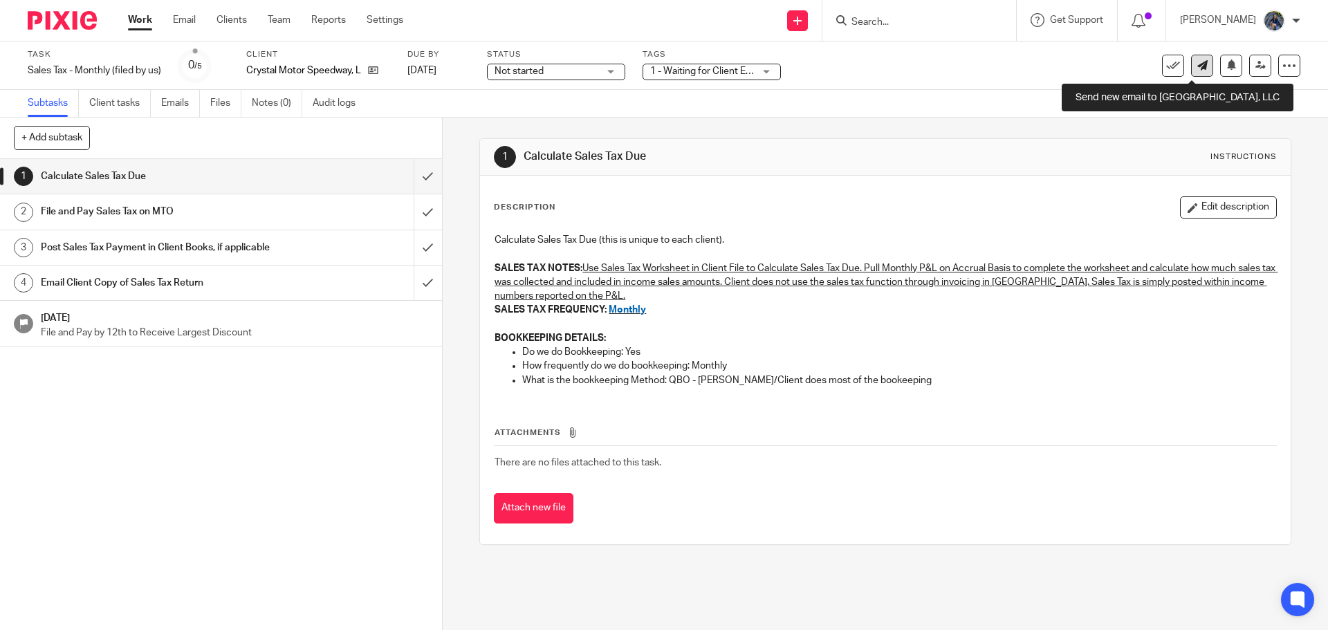
click at [1198, 66] on icon at bounding box center [1203, 65] width 10 height 10
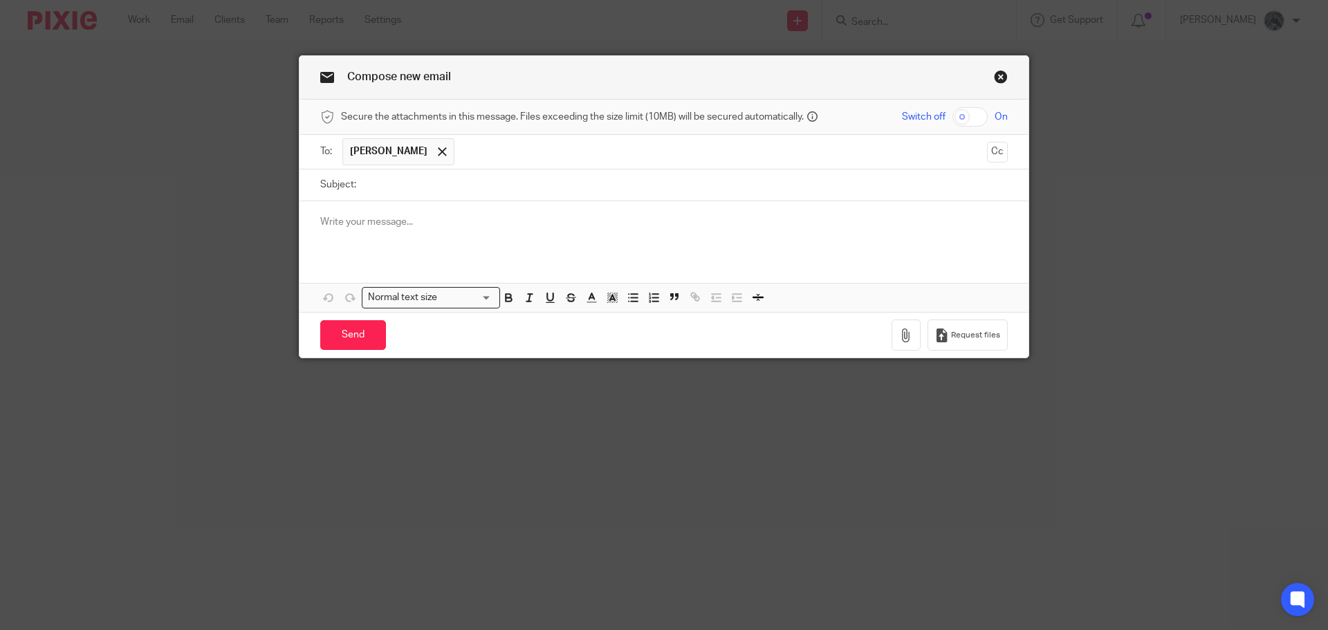
click at [425, 190] on input "Subject:" at bounding box center [685, 185] width 645 height 31
type input "JULY RECONCILE"
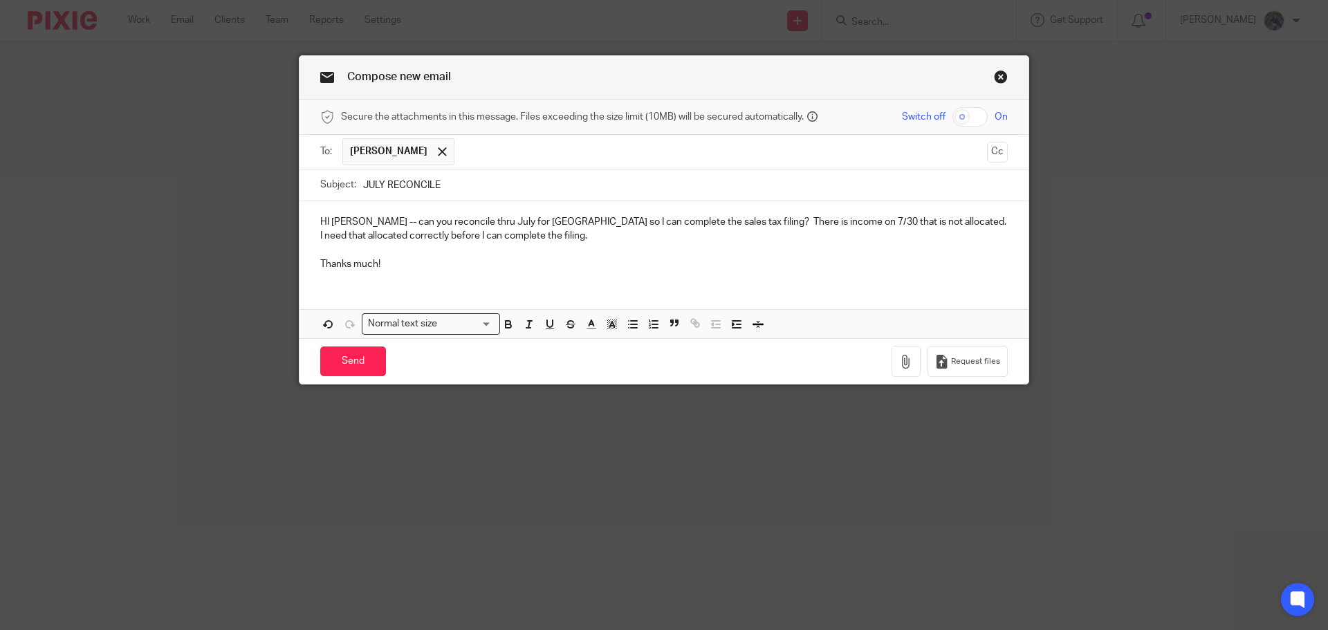
click at [485, 220] on p "HI Steve -- can you reconcile thru July for Crystal Motor Speedway so I can com…" at bounding box center [664, 229] width 688 height 28
click at [345, 357] on input "Send" at bounding box center [353, 362] width 66 height 30
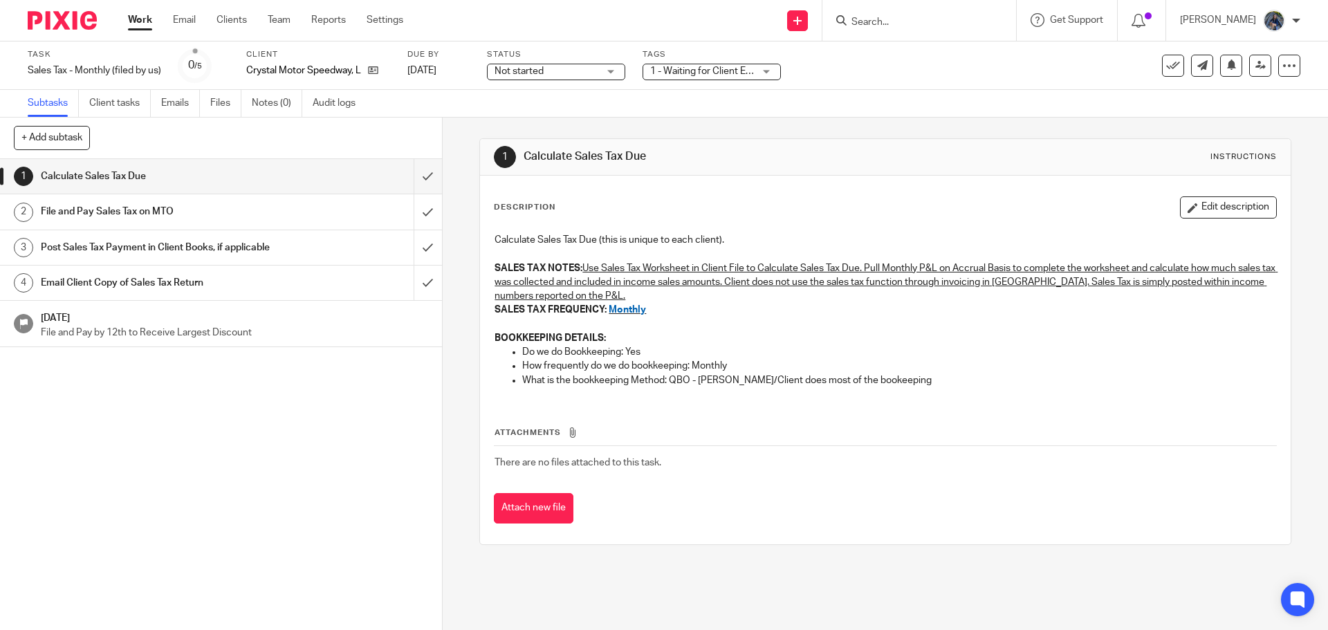
click at [136, 19] on link "Work" at bounding box center [140, 20] width 24 height 14
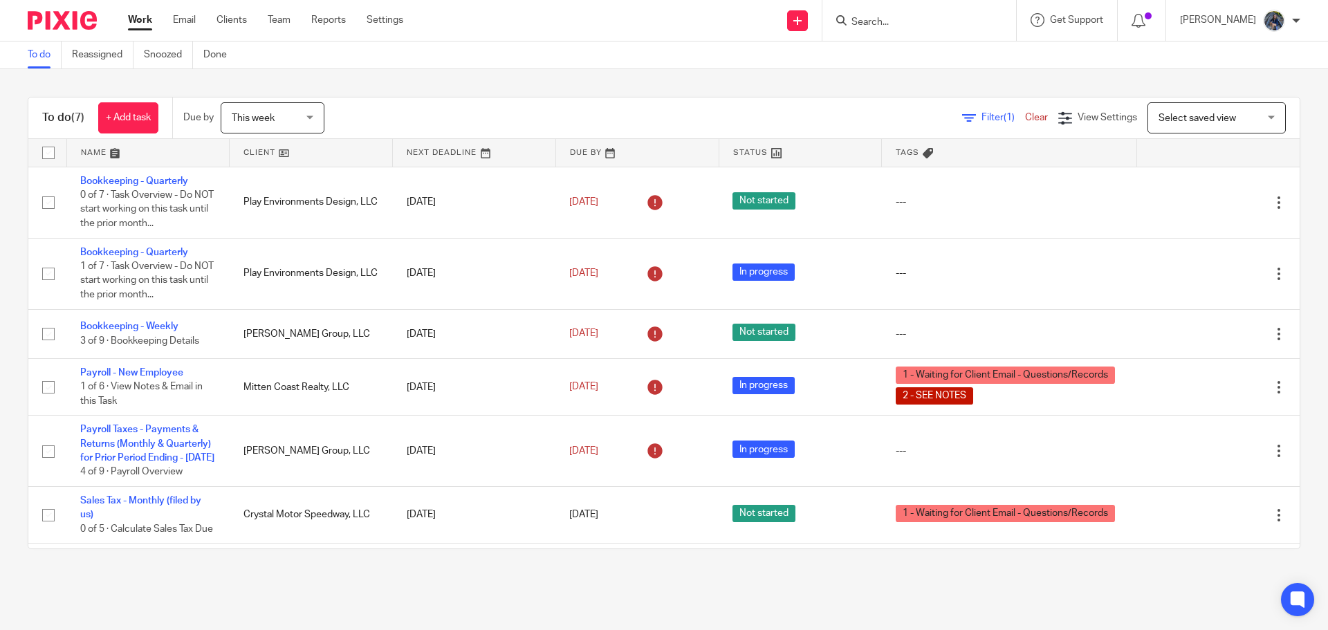
click at [268, 116] on span "This week" at bounding box center [253, 118] width 43 height 10
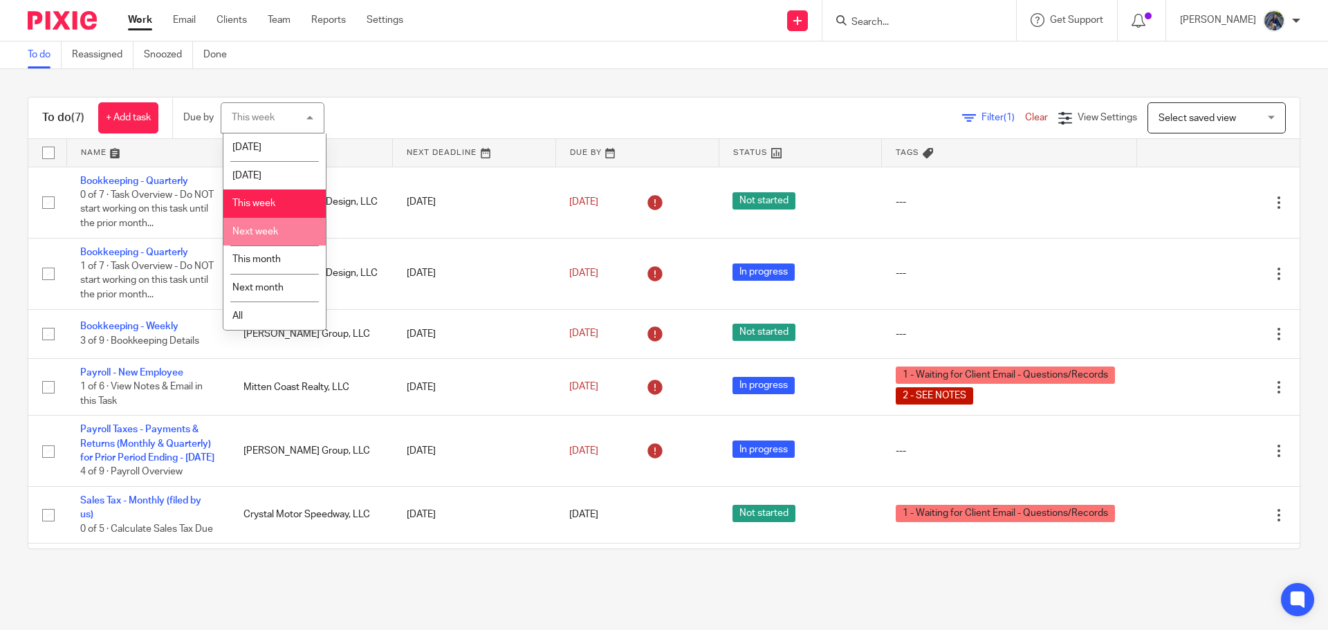
click at [260, 228] on span "Next week" at bounding box center [255, 232] width 46 height 10
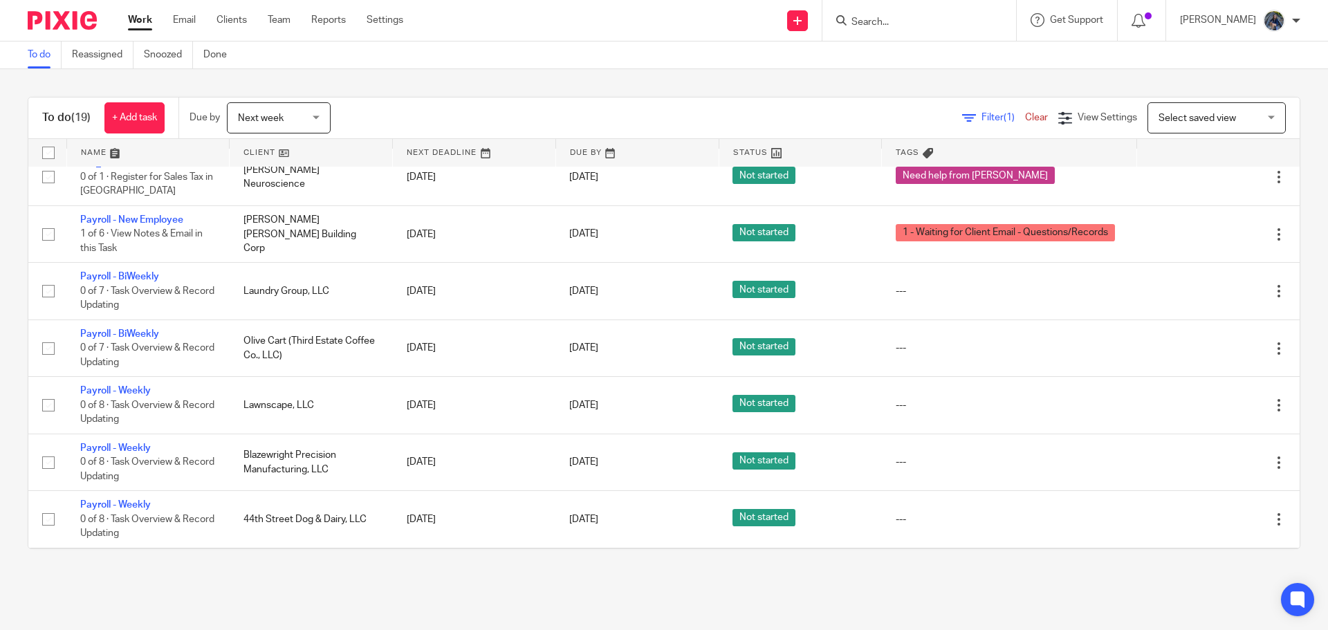
scroll to position [277, 0]
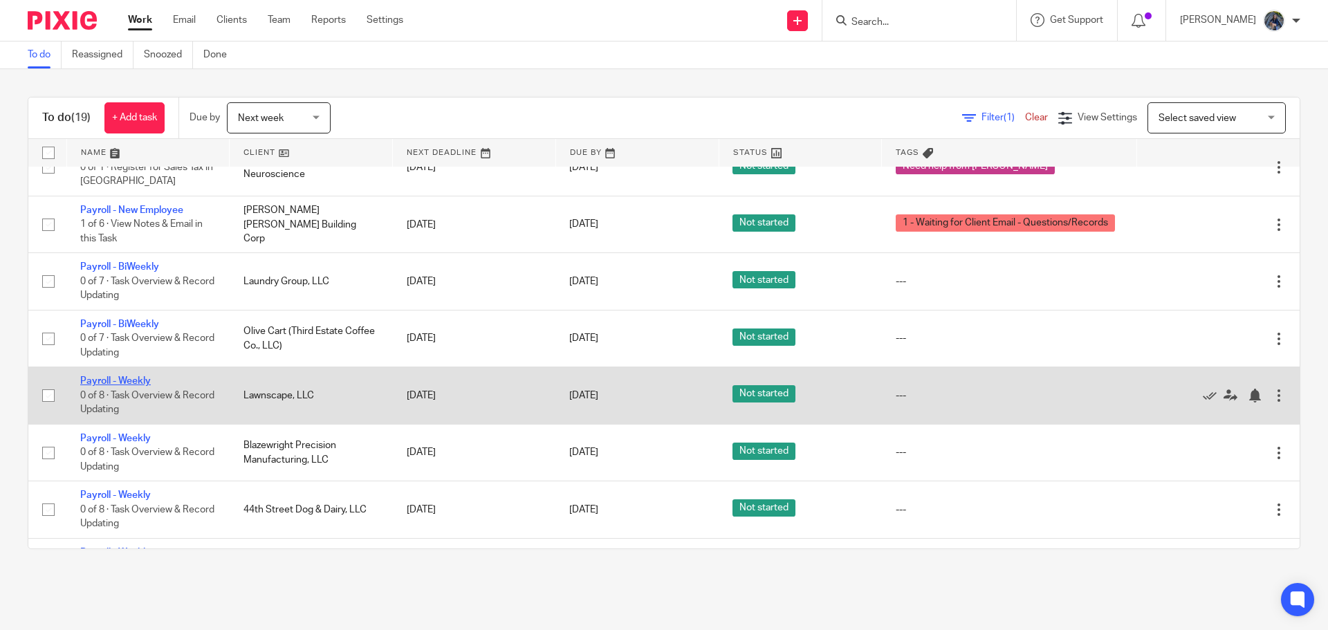
click at [93, 378] on link "Payroll - Weekly" at bounding box center [115, 381] width 71 height 10
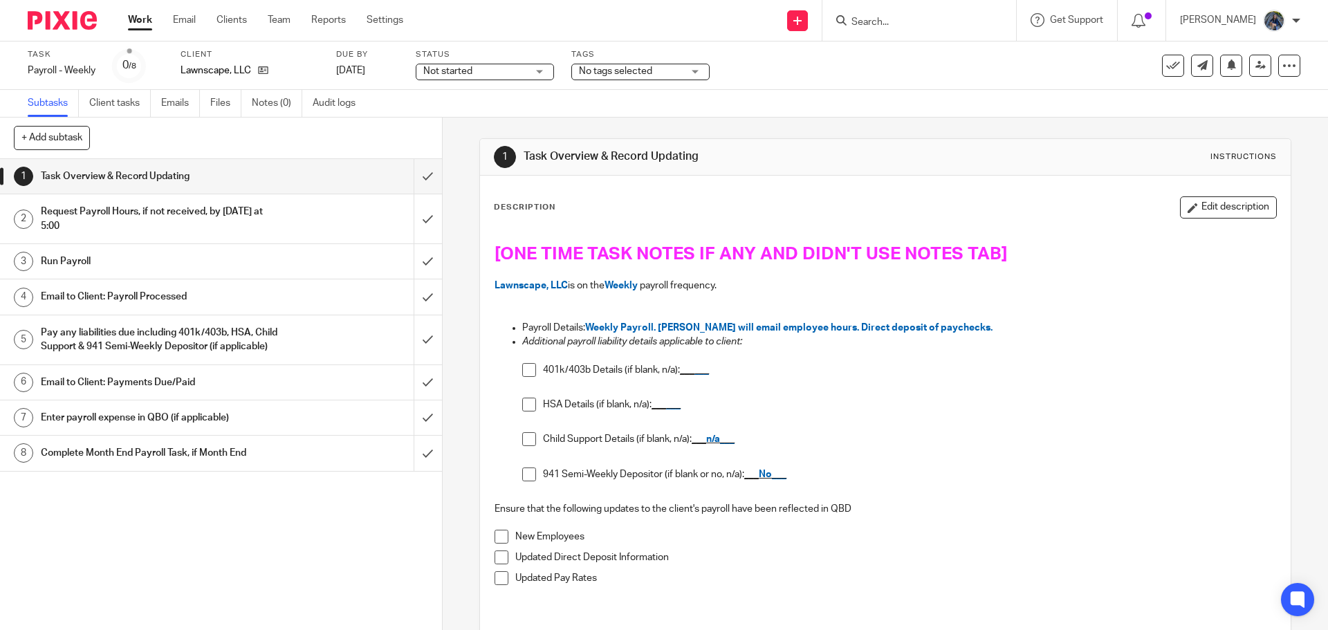
click at [132, 205] on h1 "Request Payroll Hours, if not received, by [DATE] at 5:00" at bounding box center [160, 218] width 239 height 35
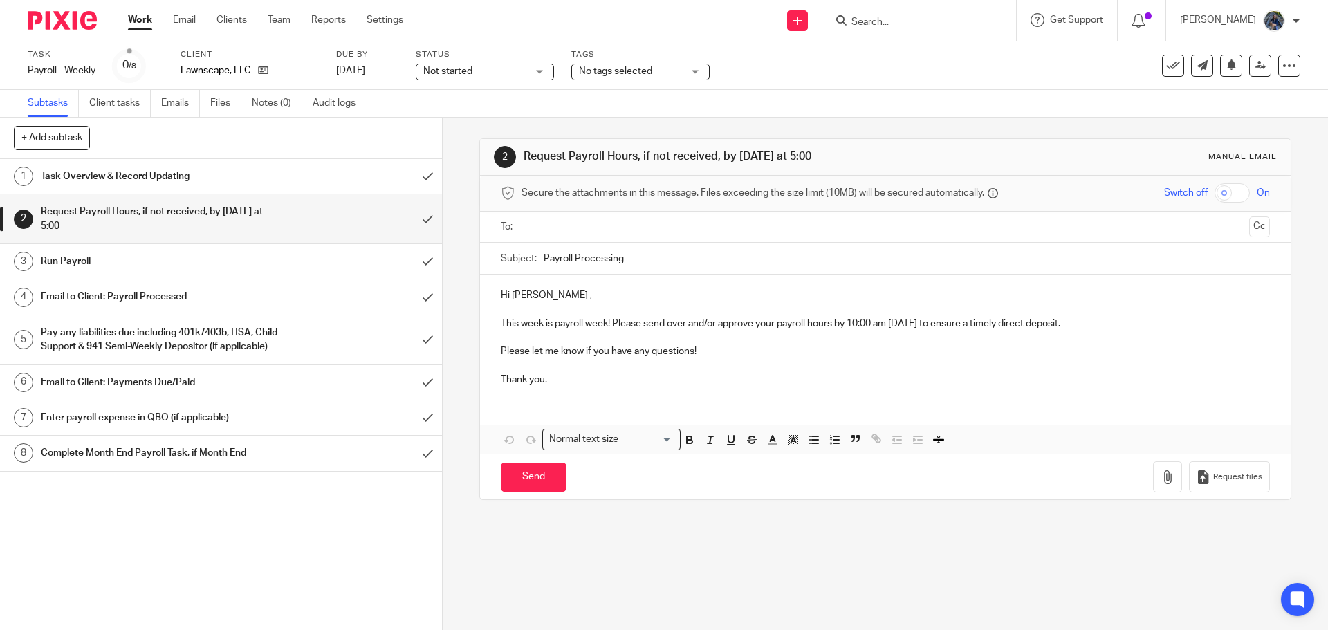
click at [571, 223] on input "text" at bounding box center [885, 227] width 717 height 16
drag, startPoint x: 851, startPoint y: 325, endPoint x: 940, endPoint y: 326, distance: 88.6
click at [940, 326] on p "This week is payroll week! Please send over and/or approve your payroll hours b…" at bounding box center [885, 320] width 769 height 28
click at [530, 473] on input "Send" at bounding box center [534, 481] width 66 height 30
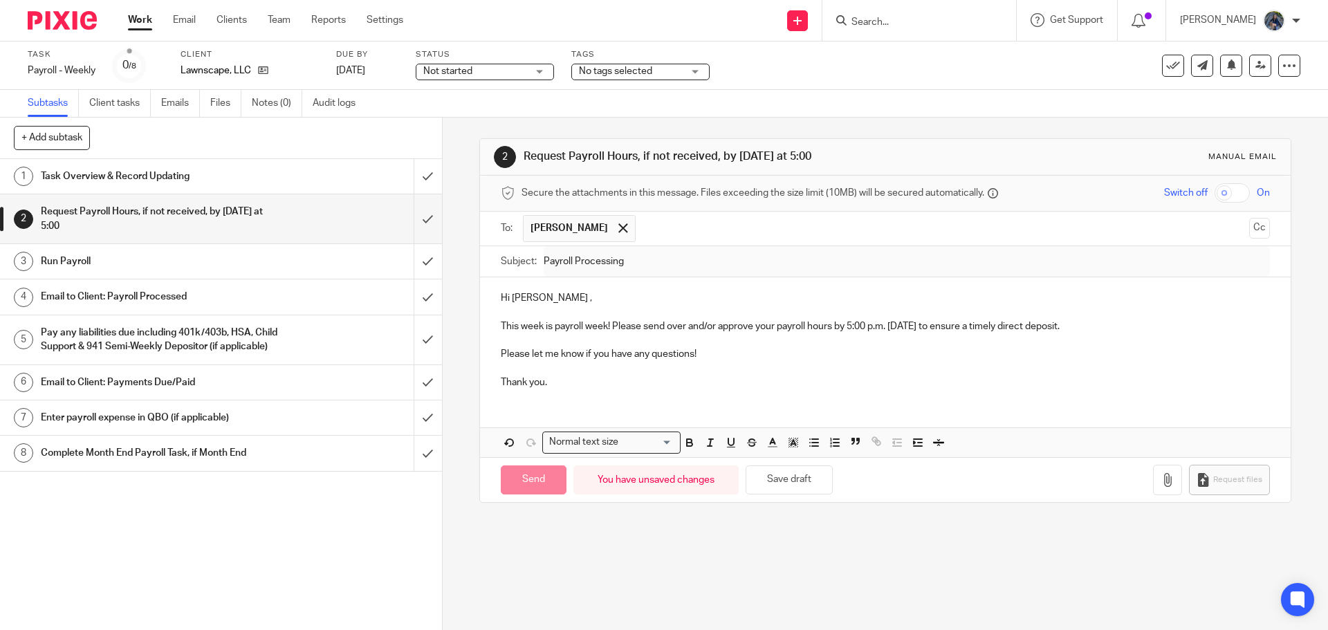
type input "Sent"
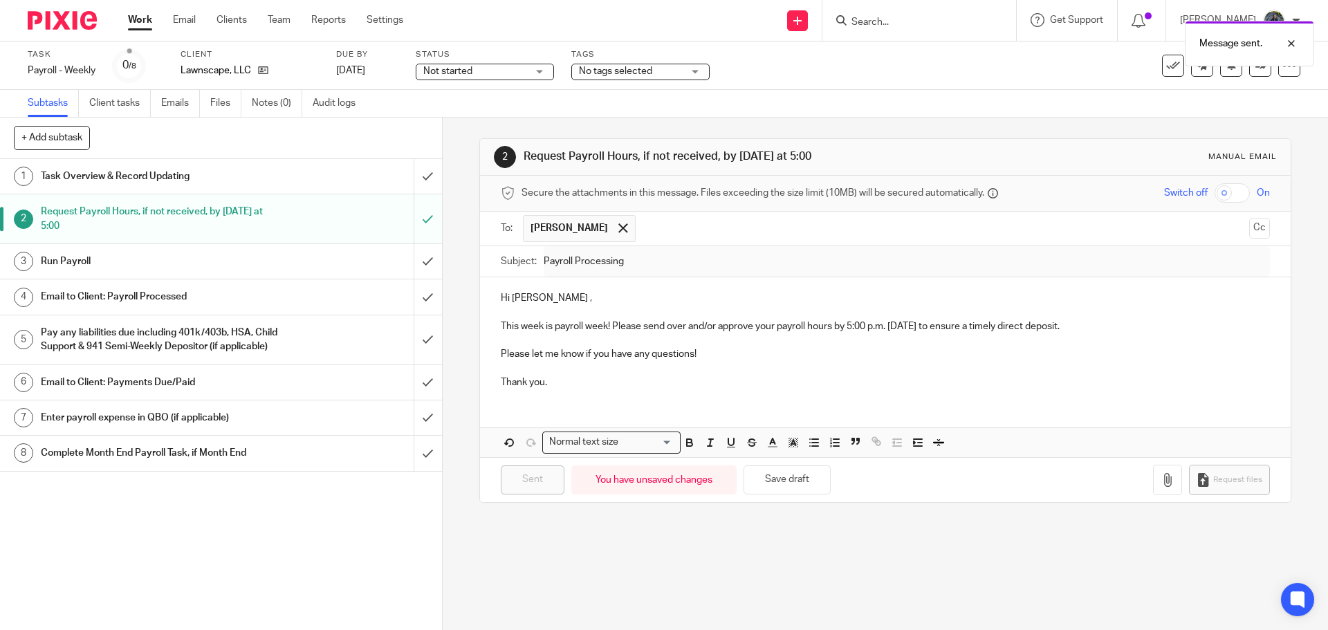
click at [645, 72] on span "No tags selected" at bounding box center [615, 71] width 73 height 10
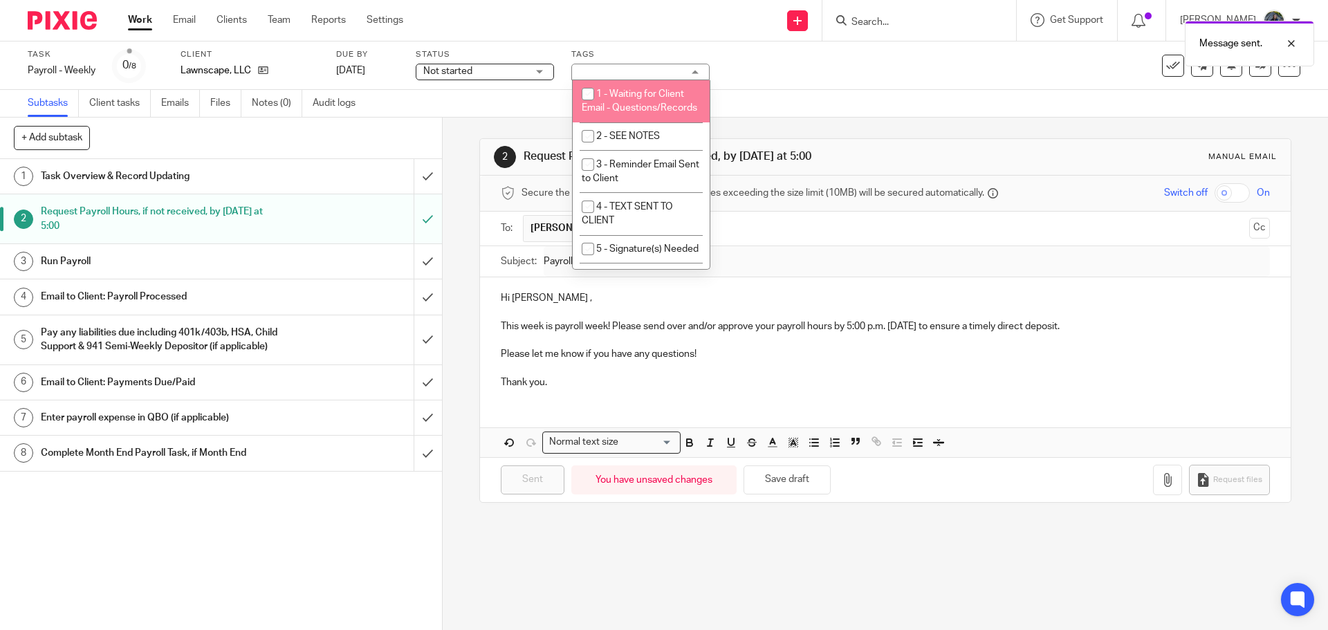
click at [639, 91] on span "1 - Waiting for Client Email - Questions/Records" at bounding box center [640, 101] width 116 height 24
checkbox input "true"
click at [139, 25] on link "Work" at bounding box center [140, 20] width 24 height 14
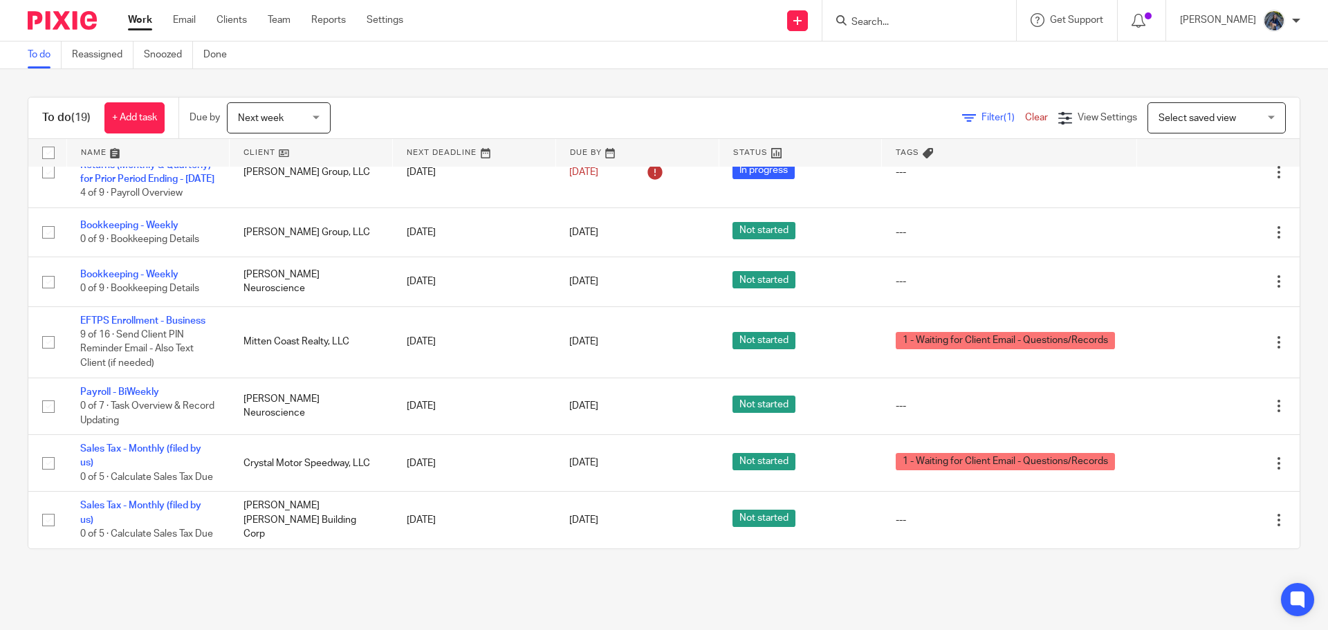
scroll to position [761, 0]
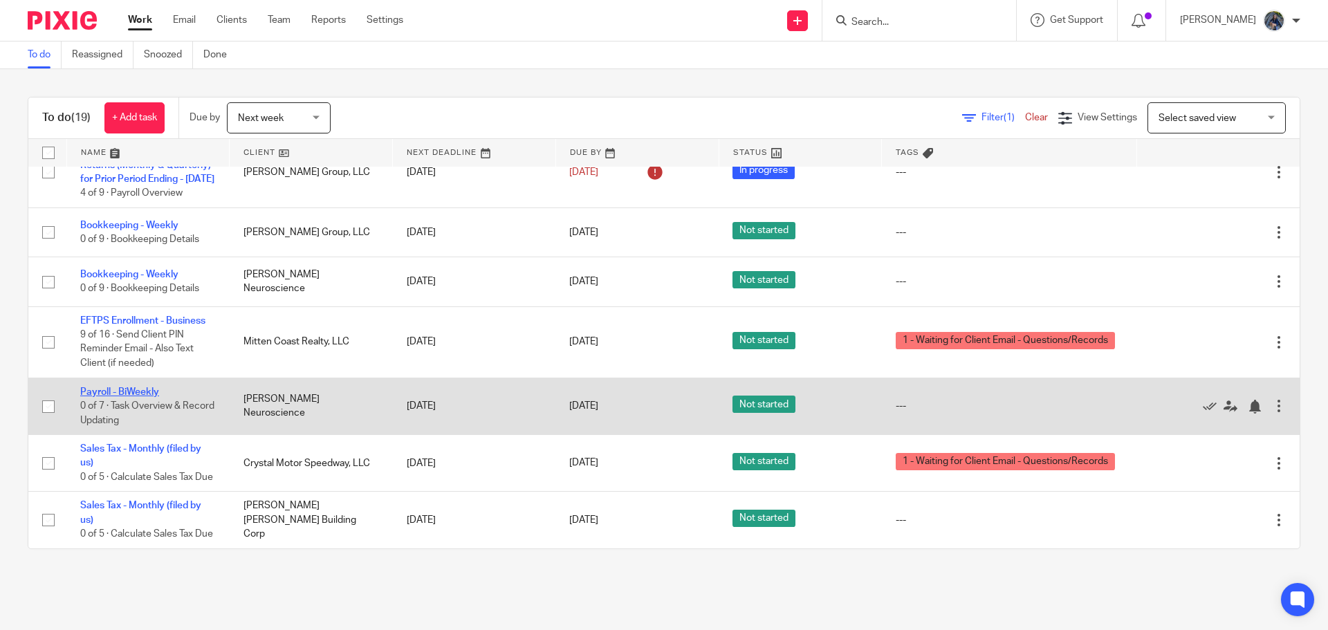
click at [126, 387] on link "Payroll - BiWeekly" at bounding box center [119, 392] width 79 height 10
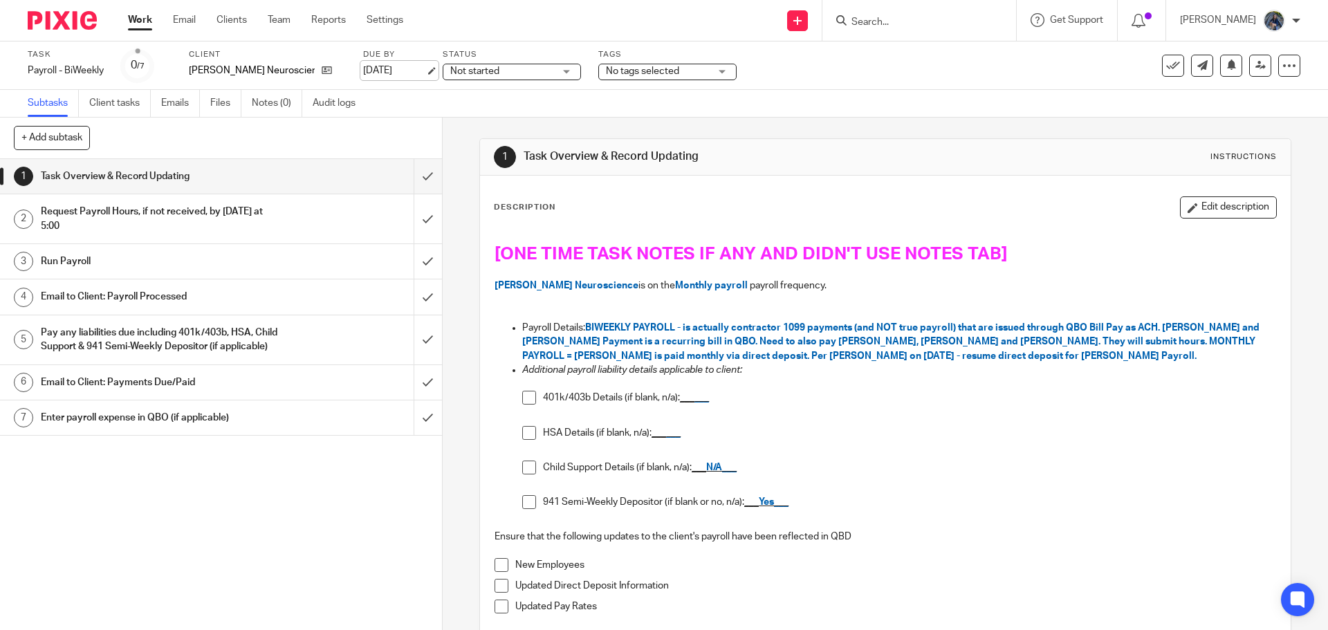
click at [395, 70] on link "[DATE]" at bounding box center [394, 71] width 62 height 15
click at [1288, 42] on div at bounding box center [1281, 43] width 37 height 17
click at [149, 22] on link "Work" at bounding box center [140, 20] width 24 height 14
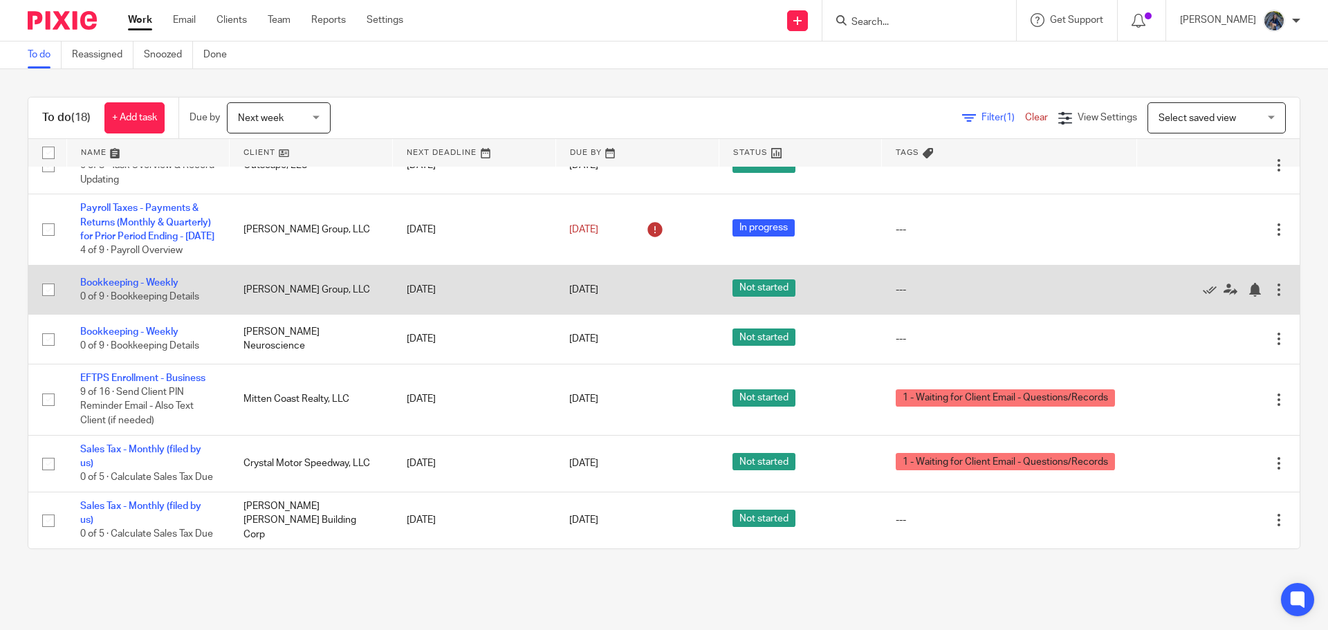
scroll to position [721, 0]
